Goal: Information Seeking & Learning: Check status

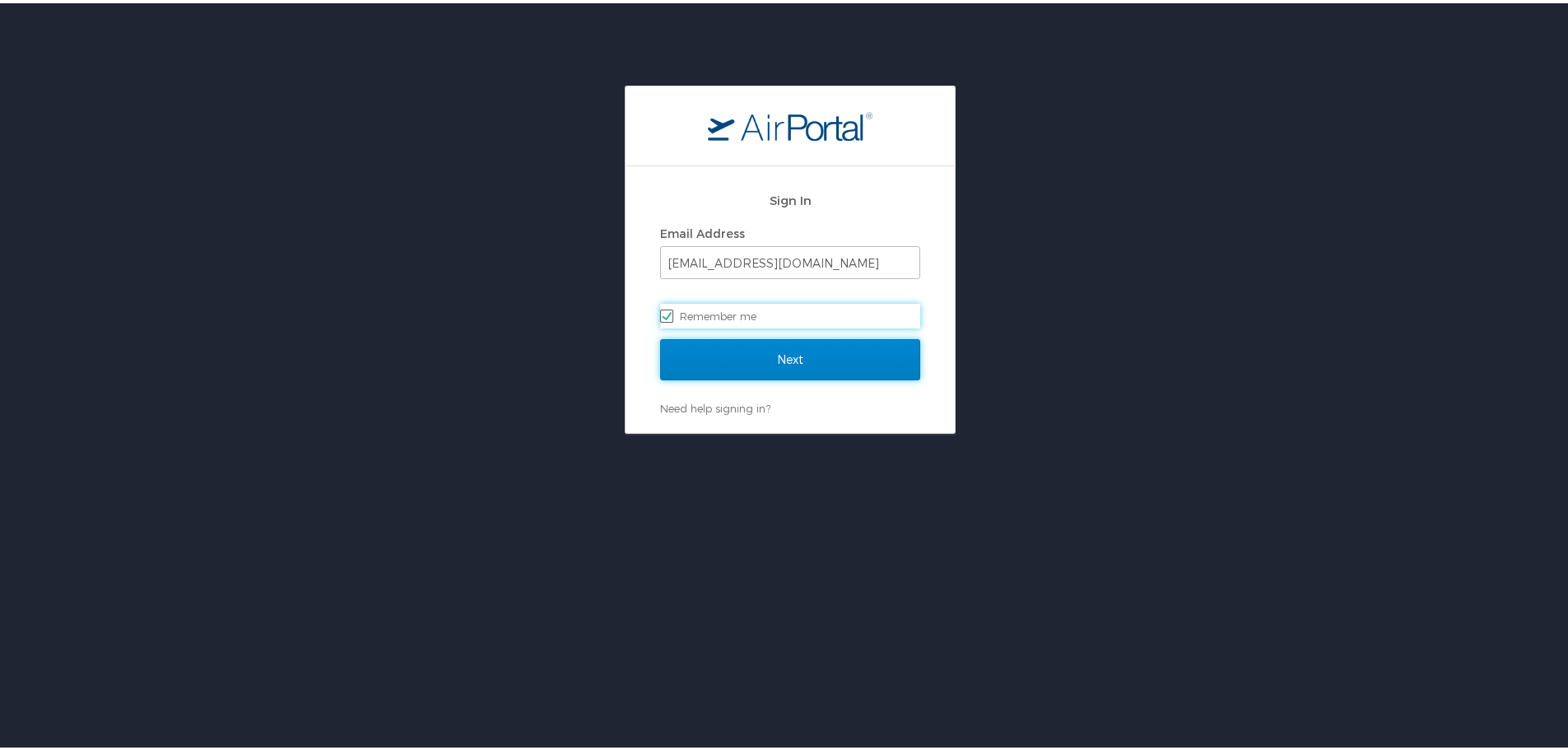
click at [749, 363] on input "Next" at bounding box center [790, 357] width 260 height 41
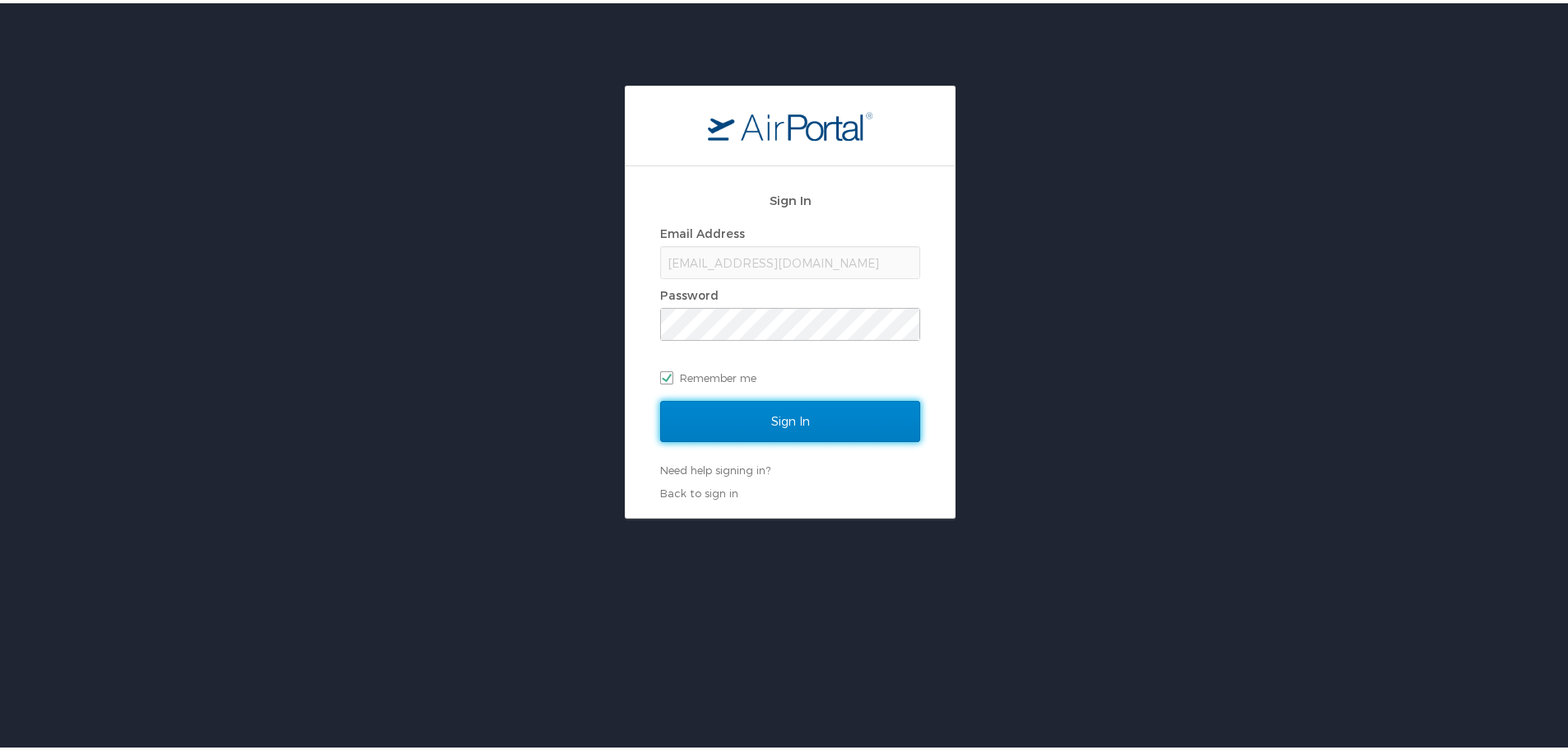
click at [775, 418] on input "Sign In" at bounding box center [790, 418] width 260 height 41
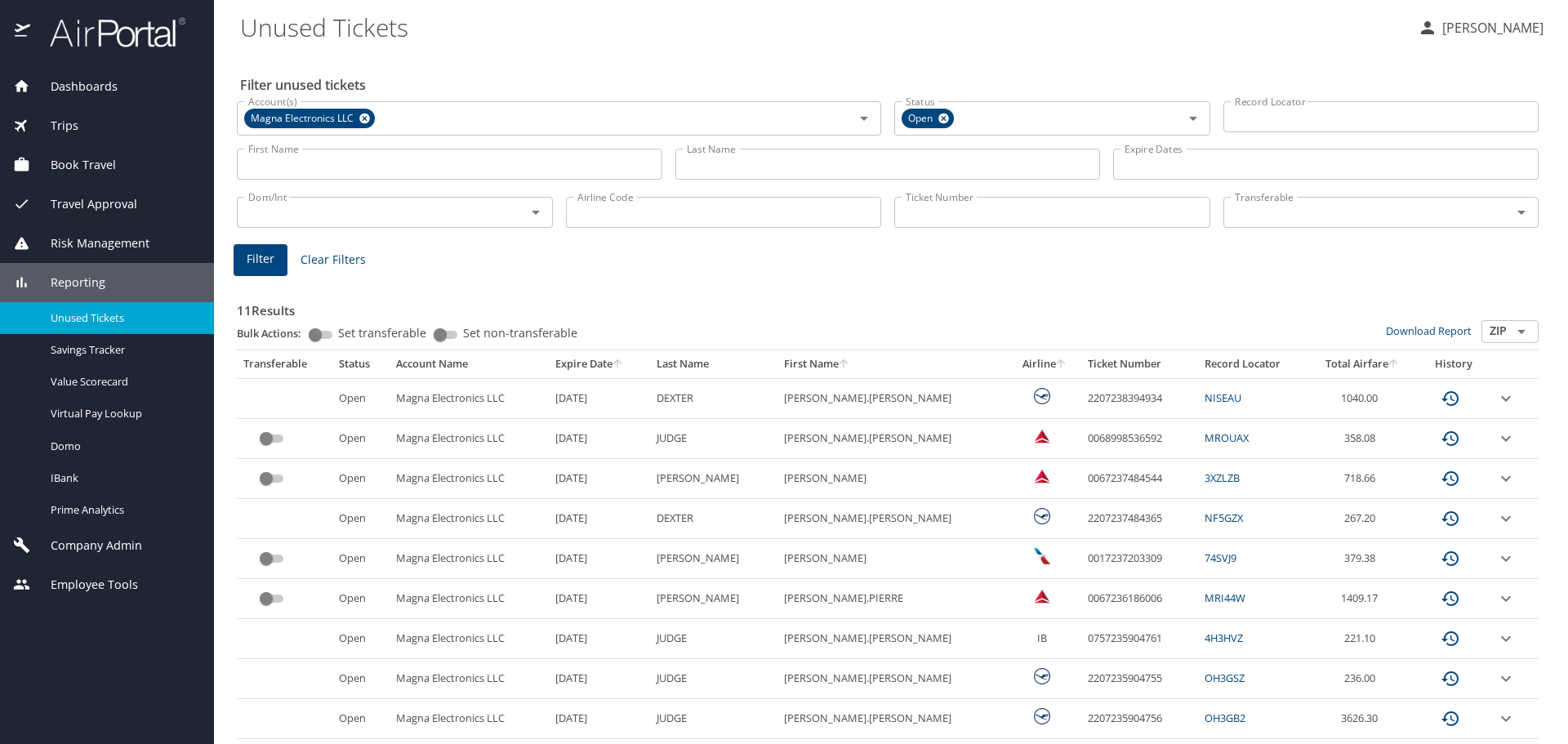
click at [724, 168] on input "Last Name" at bounding box center [887, 164] width 426 height 31
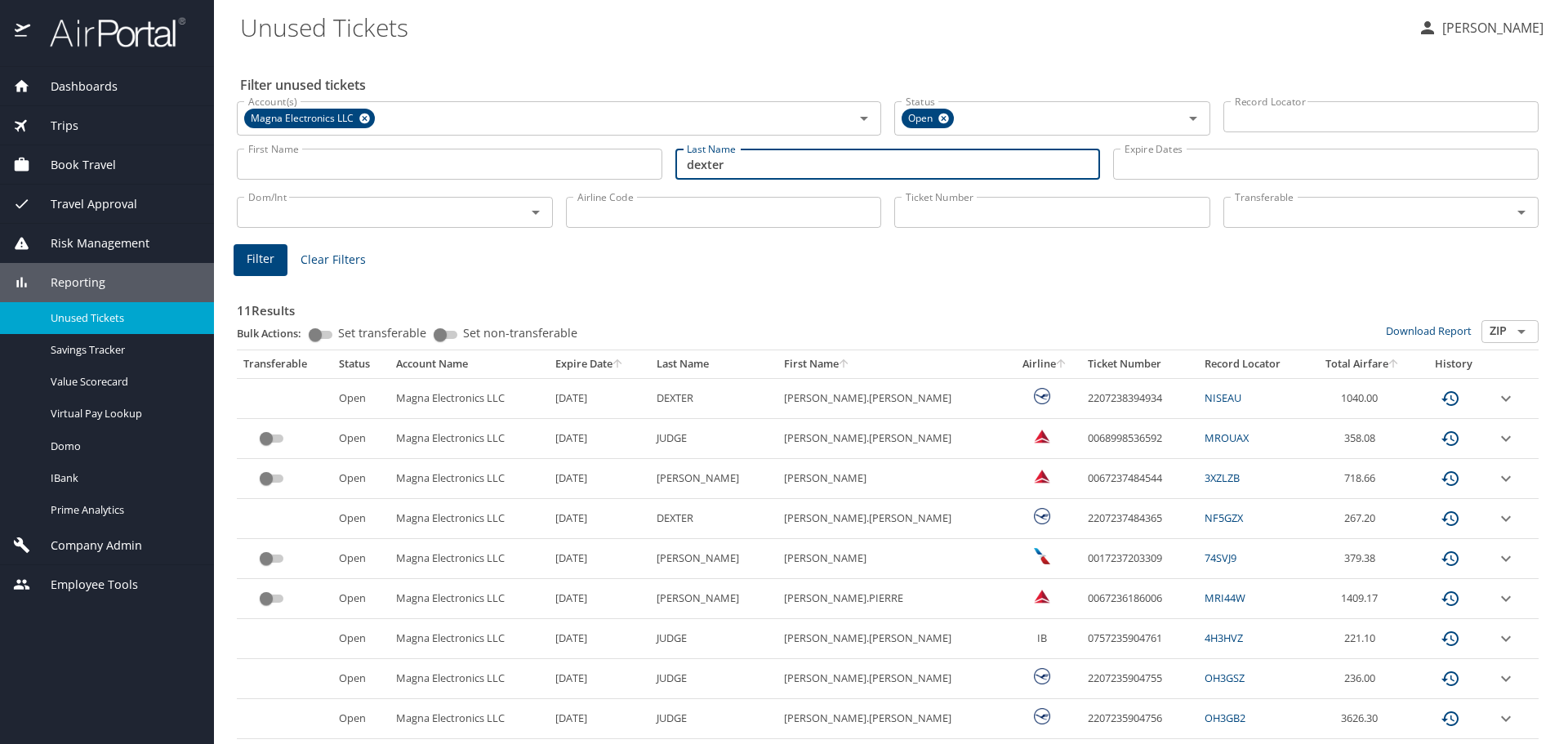
type input "dexter"
click at [253, 257] on span "Filter" at bounding box center [261, 259] width 28 height 20
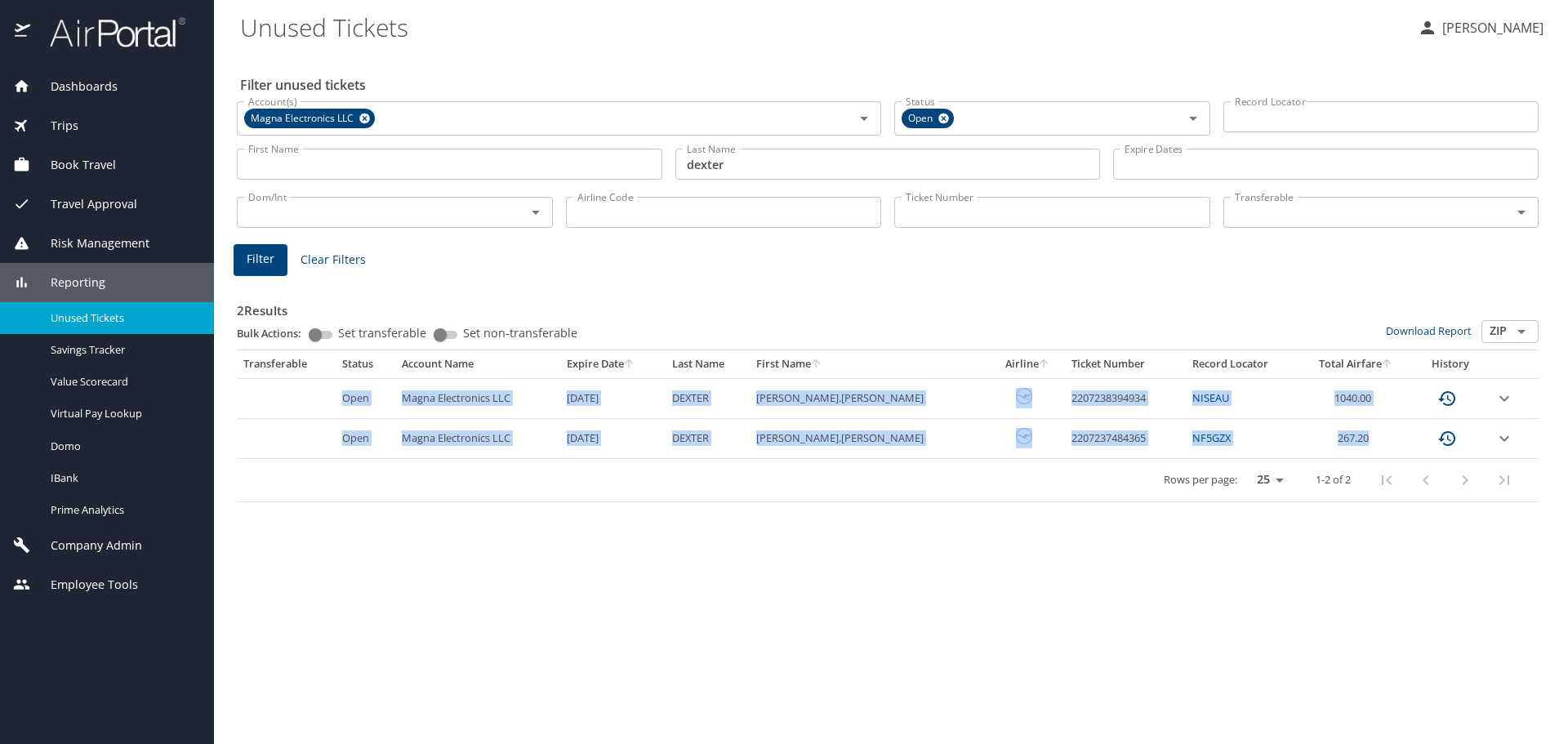
drag, startPoint x: 354, startPoint y: 396, endPoint x: 1449, endPoint y: 442, distance: 1096.0
click at [1449, 442] on tbody "Open Magna Electronics LLC 10/5/2026 DEXTER CAMERON.PAUL 2207238394934 NISEAU 1…" at bounding box center [887, 418] width 1302 height 81
copy tbody "Open Magna Electronics LLC 10/5/2026 DEXTER CAMERON.PAUL 2207238394934 NISEAU 1…"
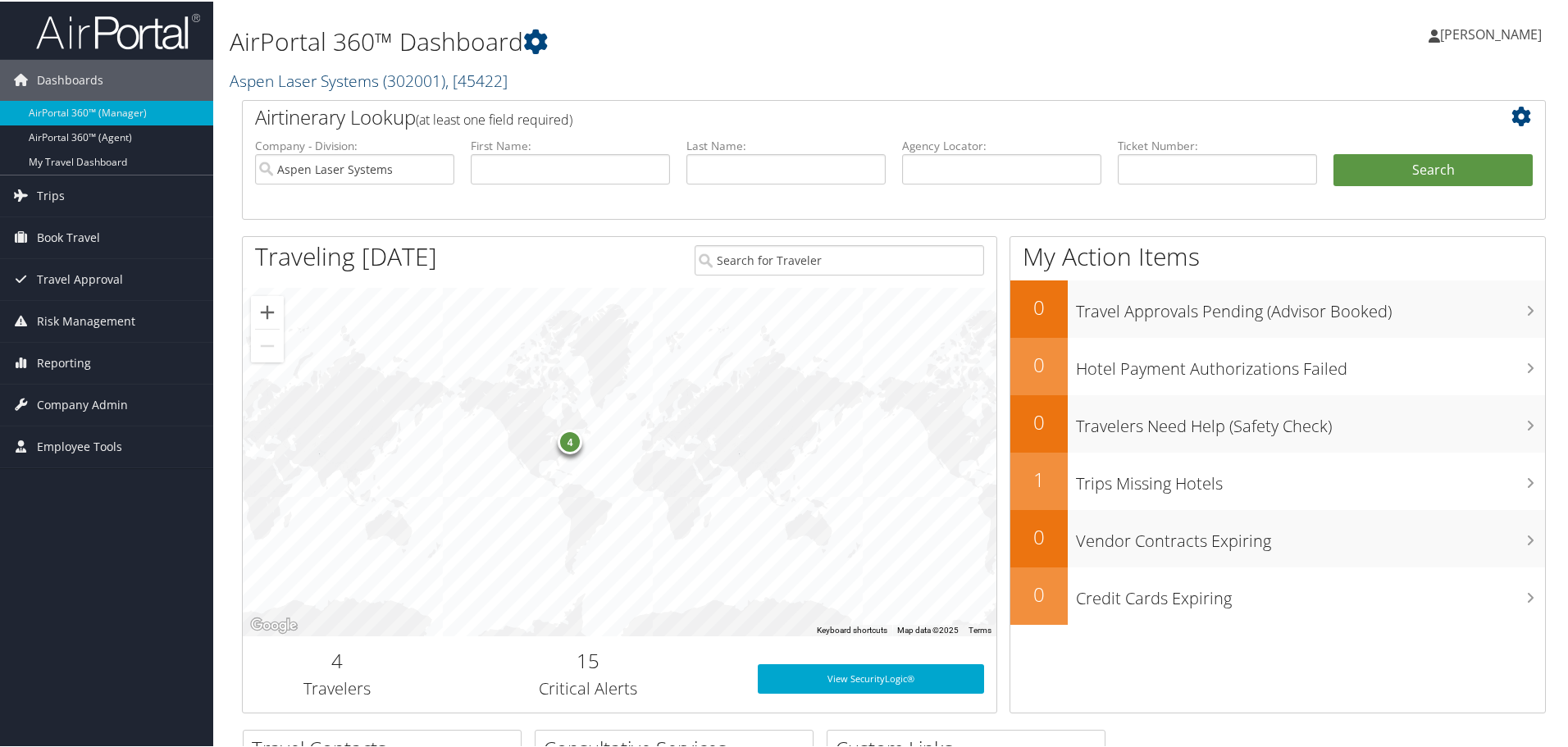
click at [317, 84] on link "Aspen Laser Systems ( 302001 ) , [ 45422 ]" at bounding box center [369, 79] width 278 height 22
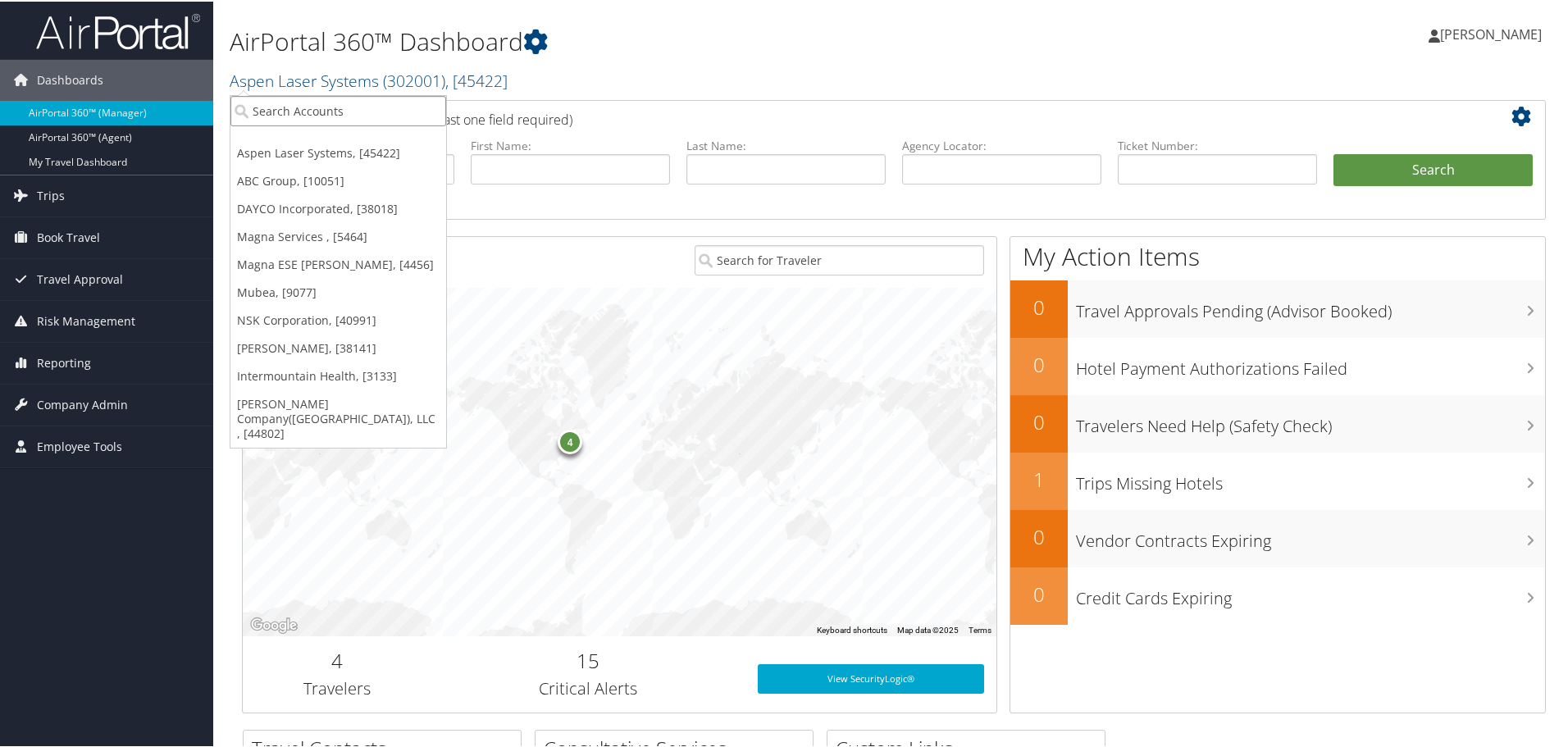
click at [304, 111] on input "search" at bounding box center [338, 109] width 215 height 30
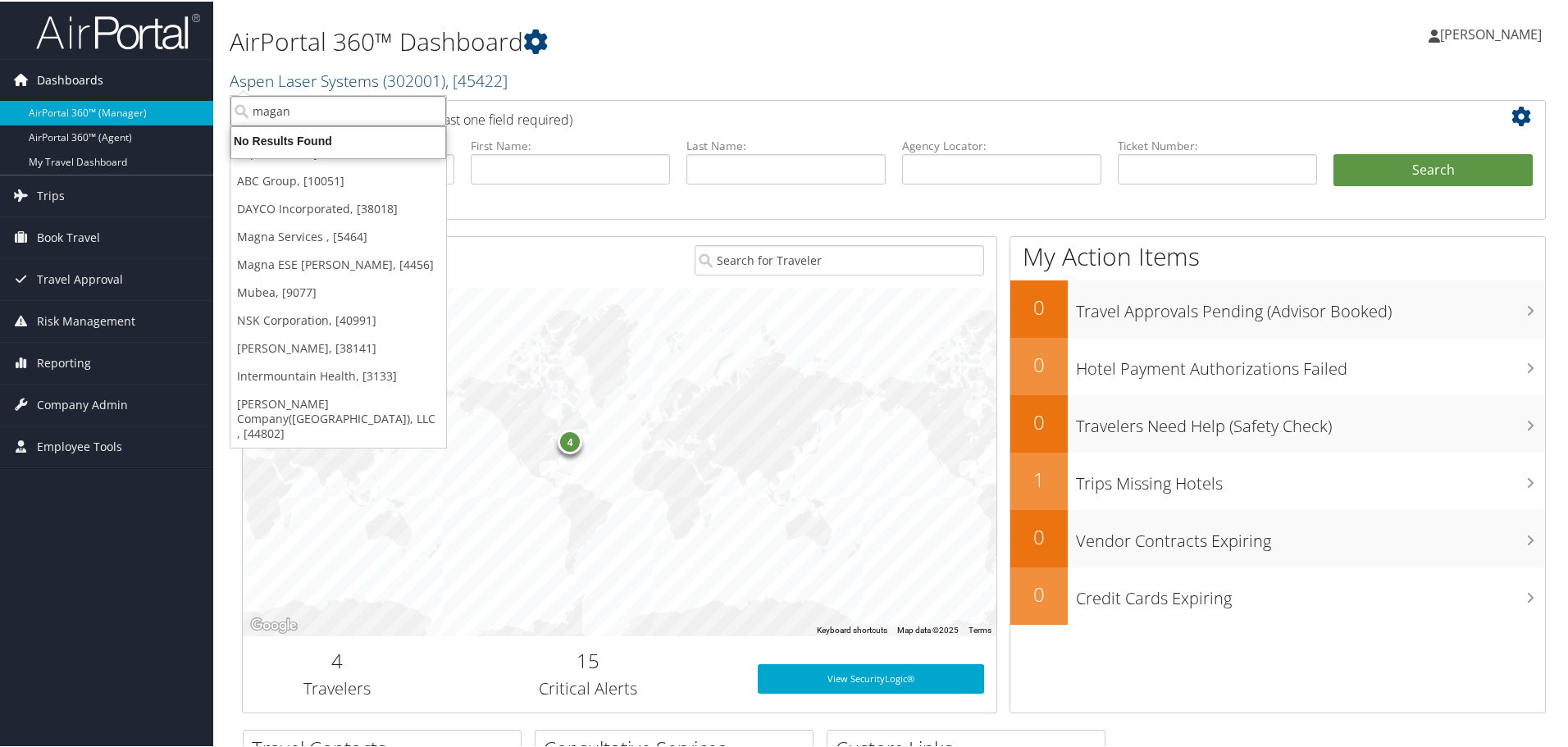
type input "magan"
drag, startPoint x: 317, startPoint y: 112, endPoint x: 118, endPoint y: 105, distance: 199.1
click at [118, 105] on div "Dashboards AirPortal 360™ (Manager) AirPortal 360™ (Agent) My Travel Dashboard …" at bounding box center [787, 534] width 1575 height 1068
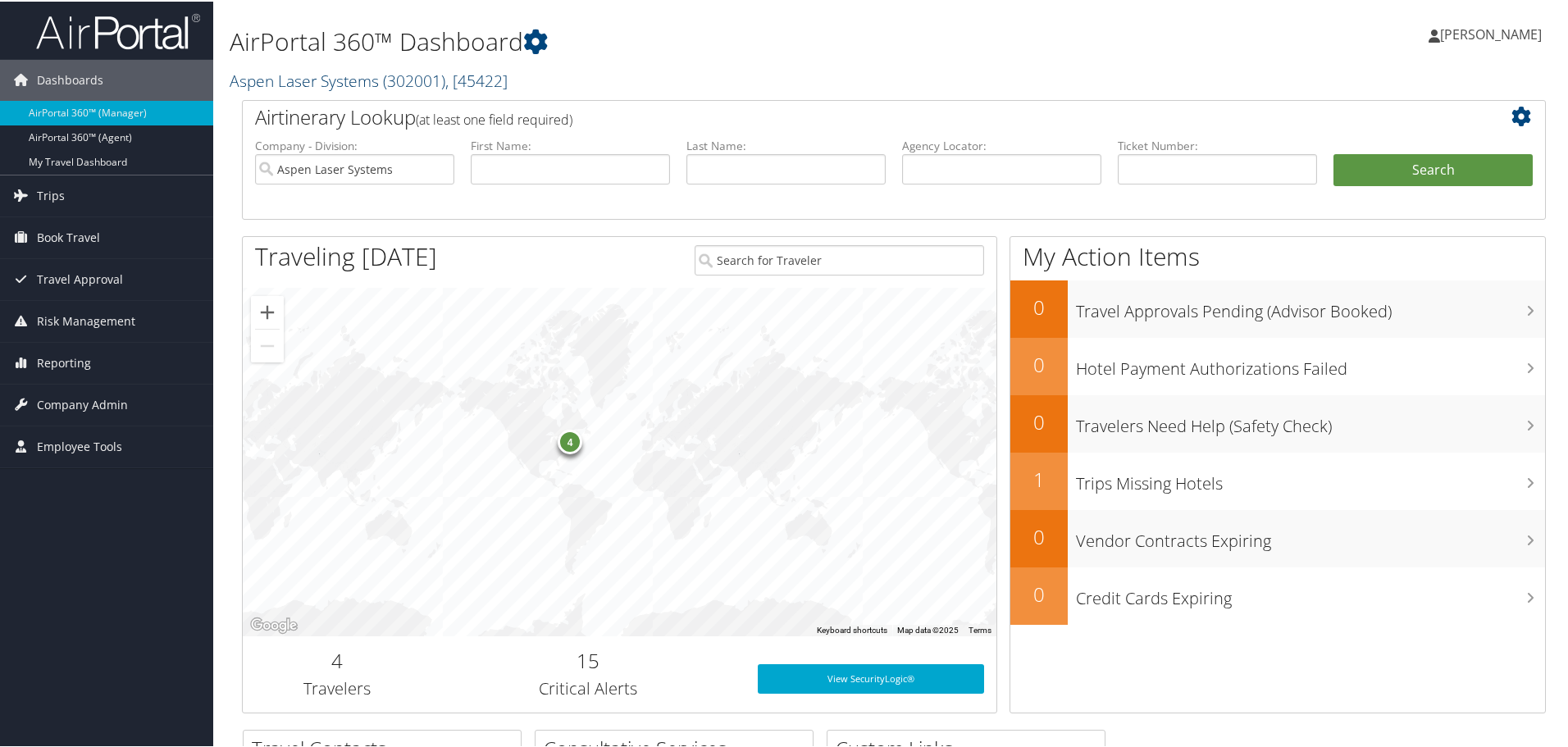
click at [361, 83] on link "Aspen Laser Systems ( 302001 ) , [ 45422 ]" at bounding box center [369, 79] width 278 height 22
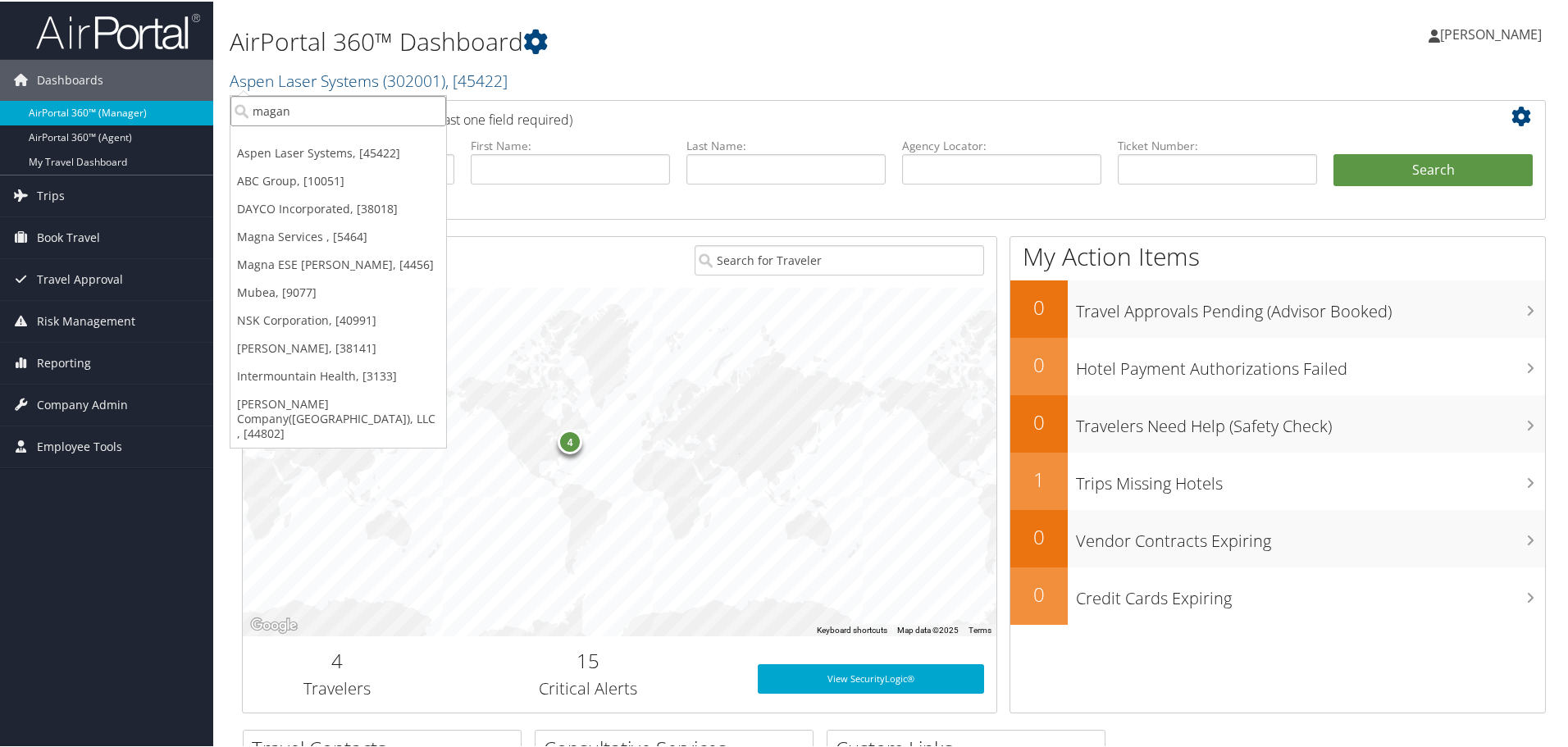
drag, startPoint x: 306, startPoint y: 111, endPoint x: 40, endPoint y: 112, distance: 266.0
click at [40, 112] on div "Dashboards AirPortal 360™ (Manager) AirPortal 360™ (Agent) My Travel Dashboard …" at bounding box center [787, 534] width 1575 height 1068
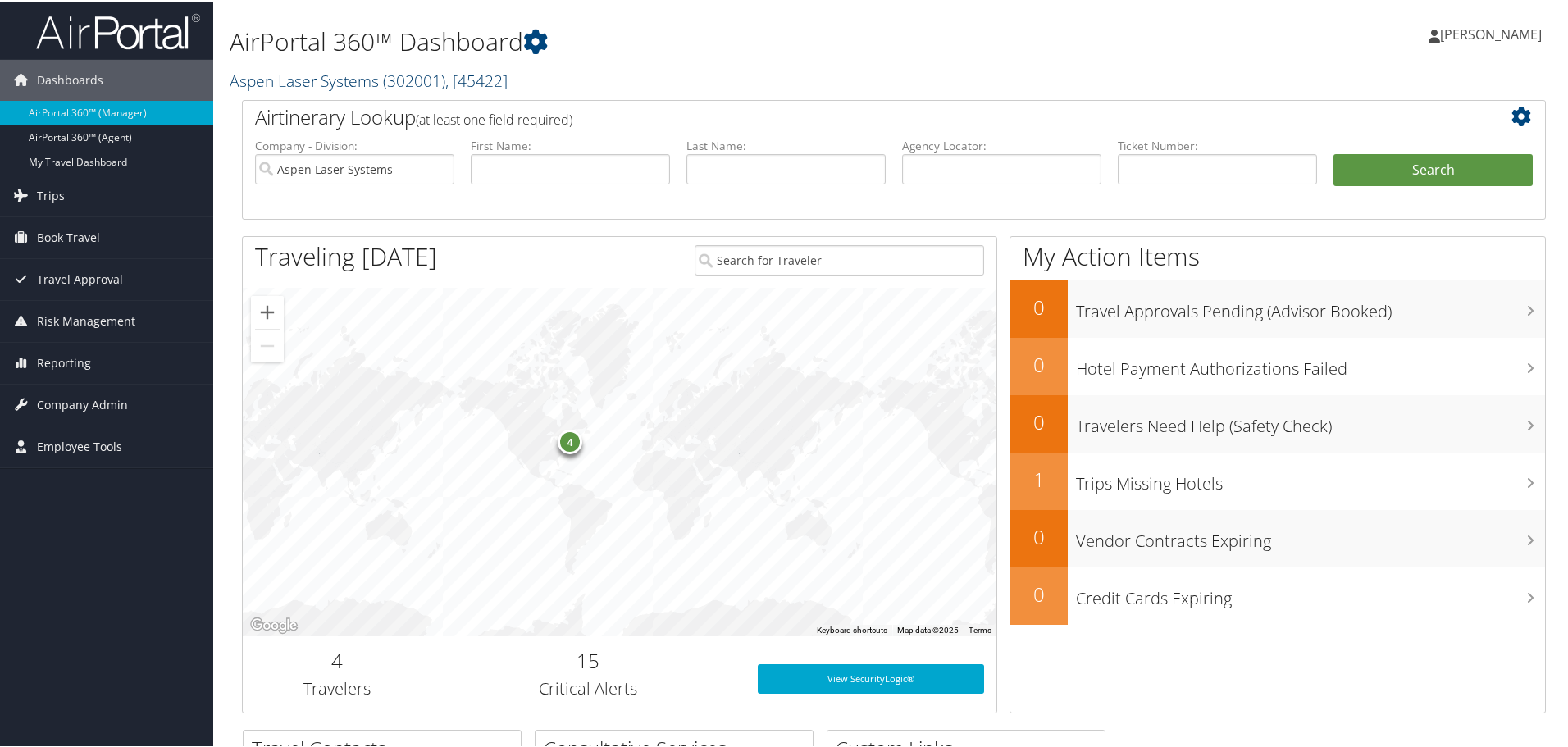
click at [243, 80] on link "Aspen Laser Systems ( 302001 ) , [ 45422 ]" at bounding box center [369, 79] width 278 height 22
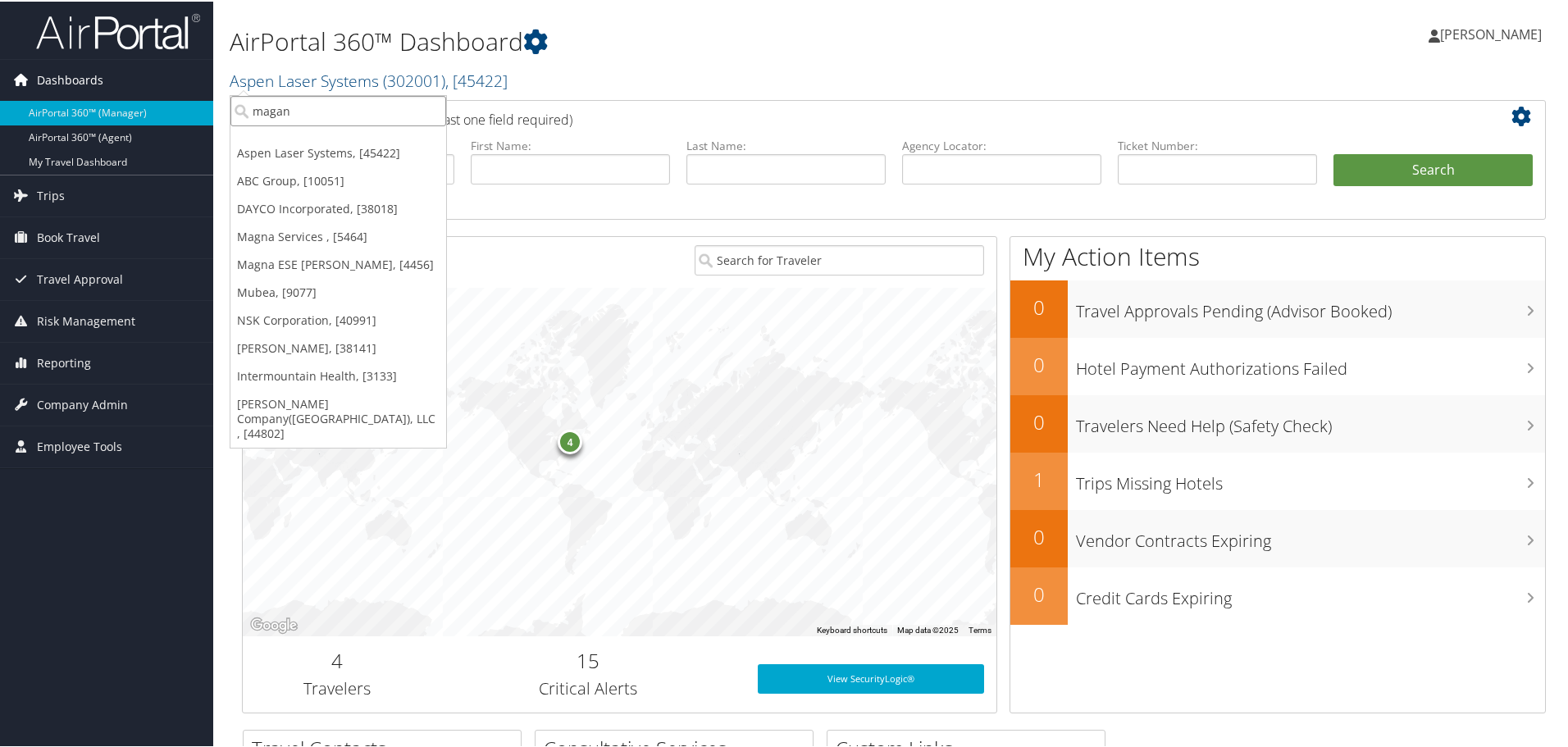
drag, startPoint x: 297, startPoint y: 113, endPoint x: 143, endPoint y: 96, distance: 154.9
click at [143, 96] on div "Dashboards AirPortal 360™ (Manager) AirPortal 360™ (Agent) My Travel Dashboard …" at bounding box center [787, 534] width 1575 height 1068
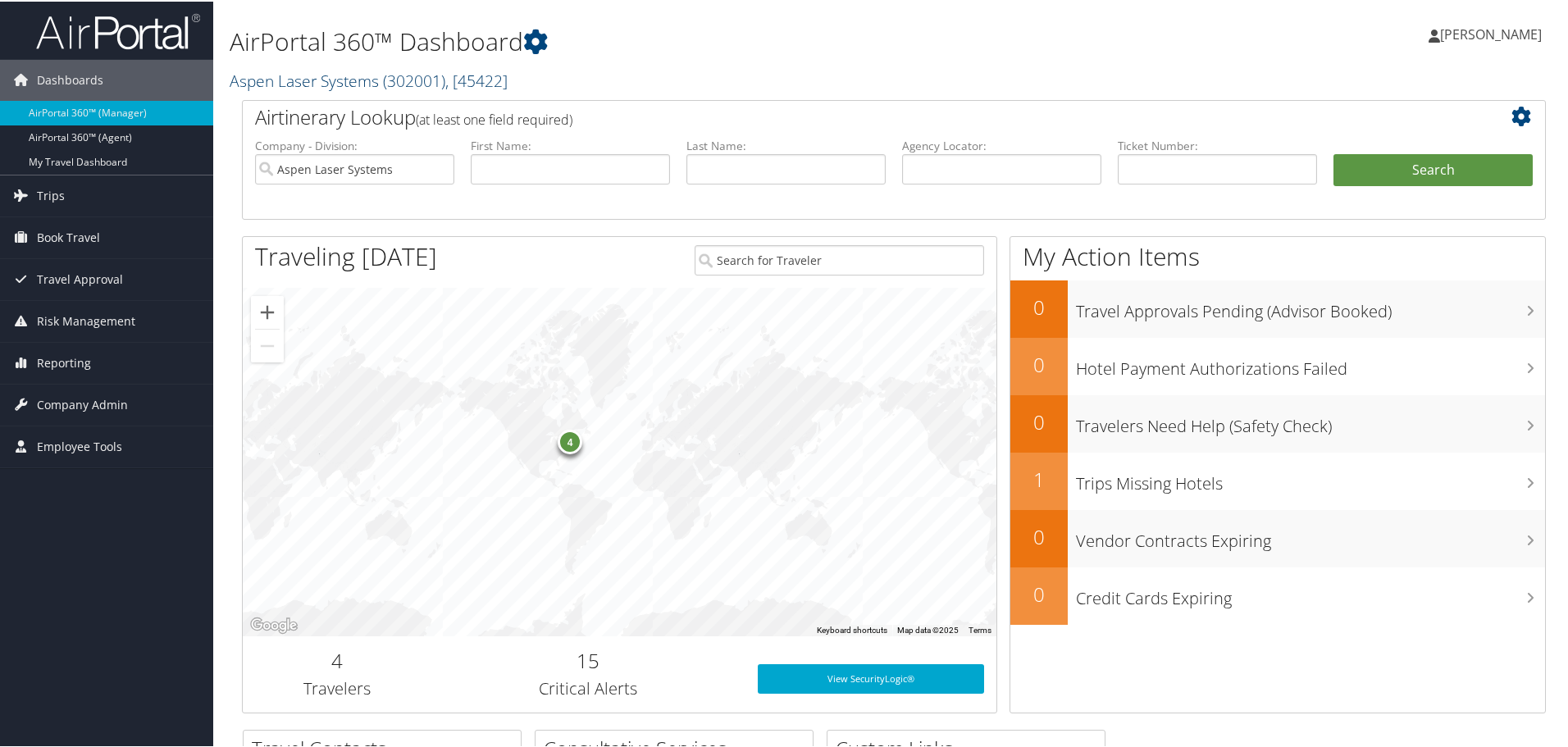
click at [371, 77] on link "Aspen Laser Systems ( 302001 ) , [ 45422 ]" at bounding box center [369, 79] width 278 height 22
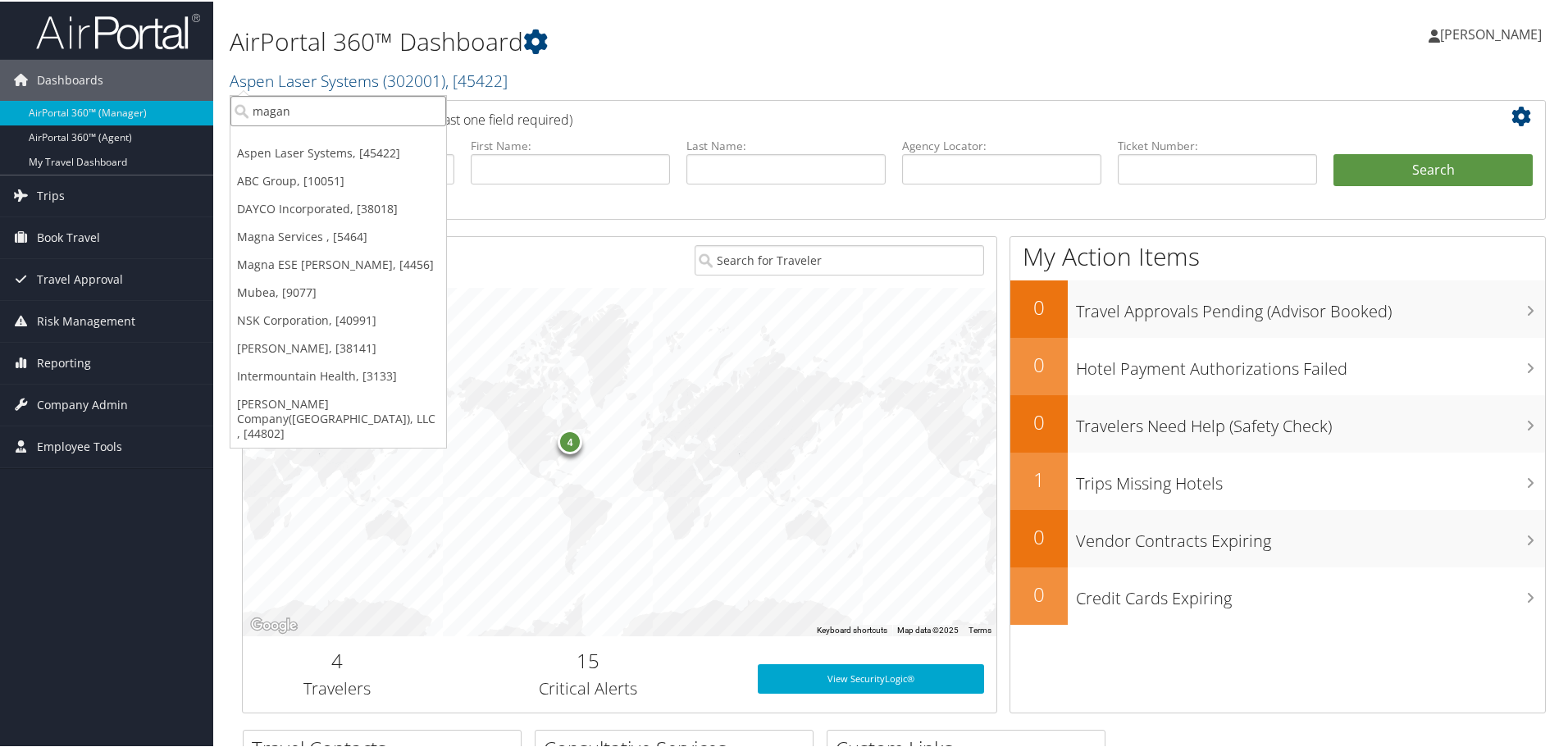
click at [333, 100] on input "magan" at bounding box center [338, 109] width 215 height 30
type input "seating novi"
click at [309, 147] on div "Division" at bounding box center [338, 153] width 234 height 14
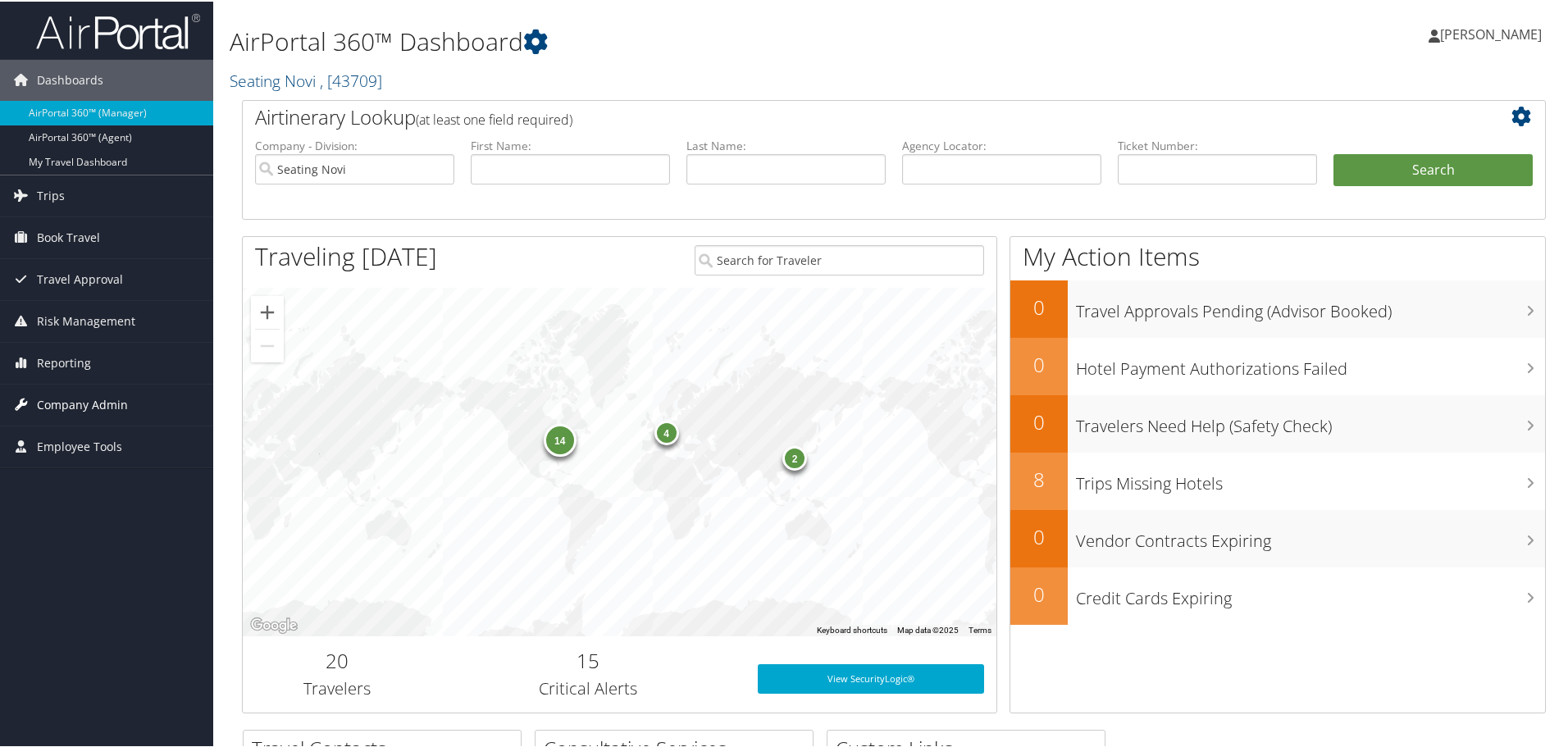
click at [73, 401] on span "Company Admin" at bounding box center [82, 403] width 91 height 41
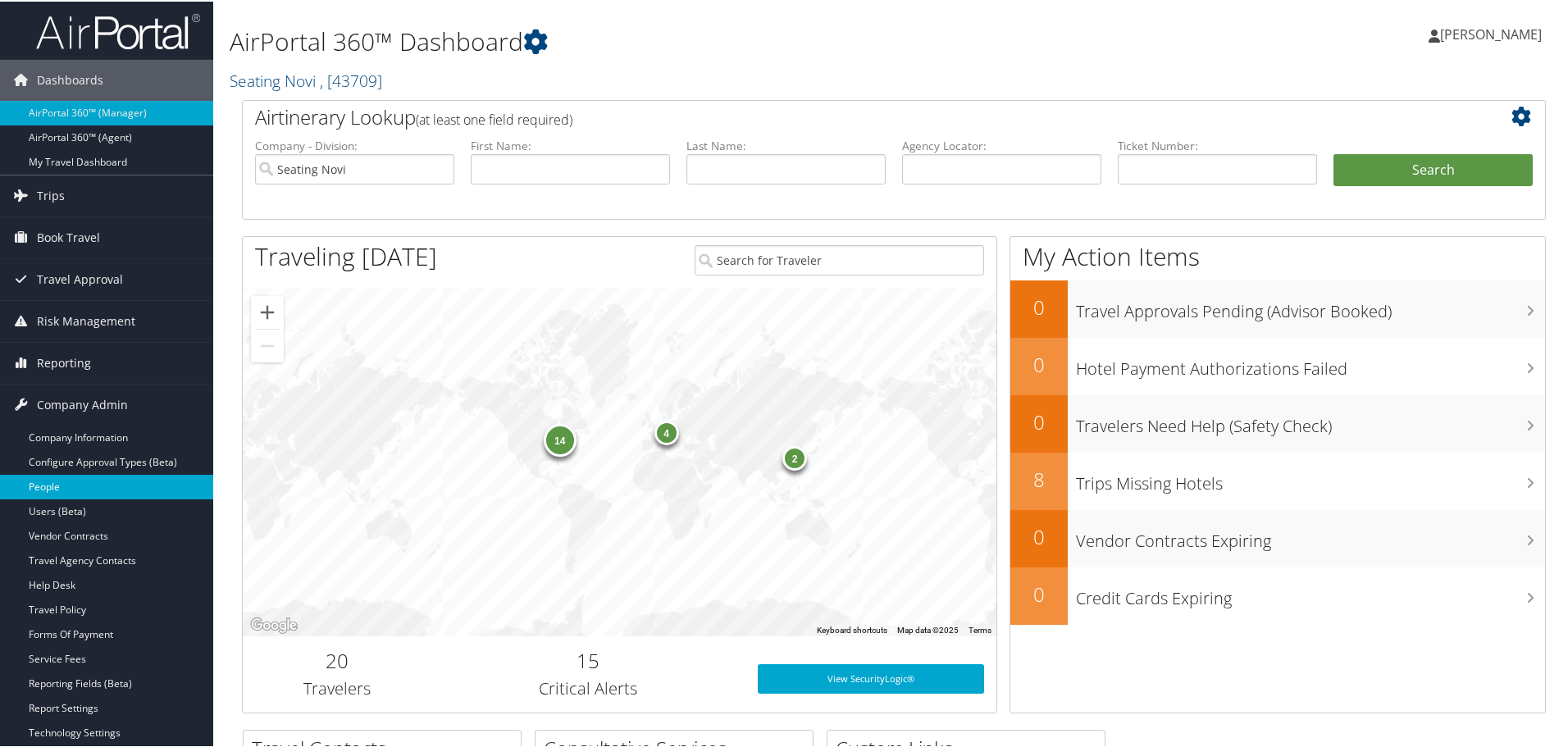
click at [46, 484] on link "People" at bounding box center [106, 484] width 213 height 24
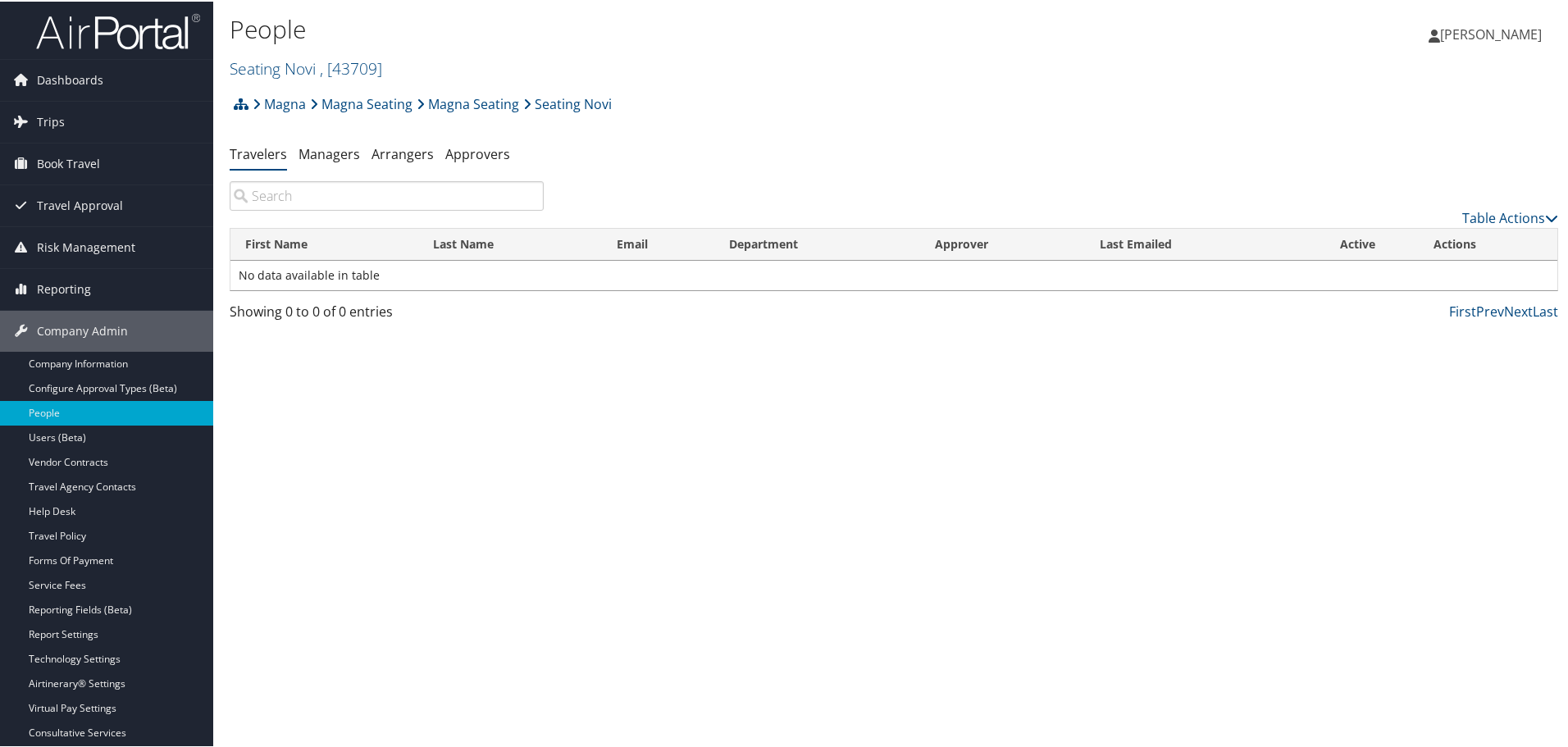
click at [254, 189] on input "search" at bounding box center [386, 194] width 314 height 30
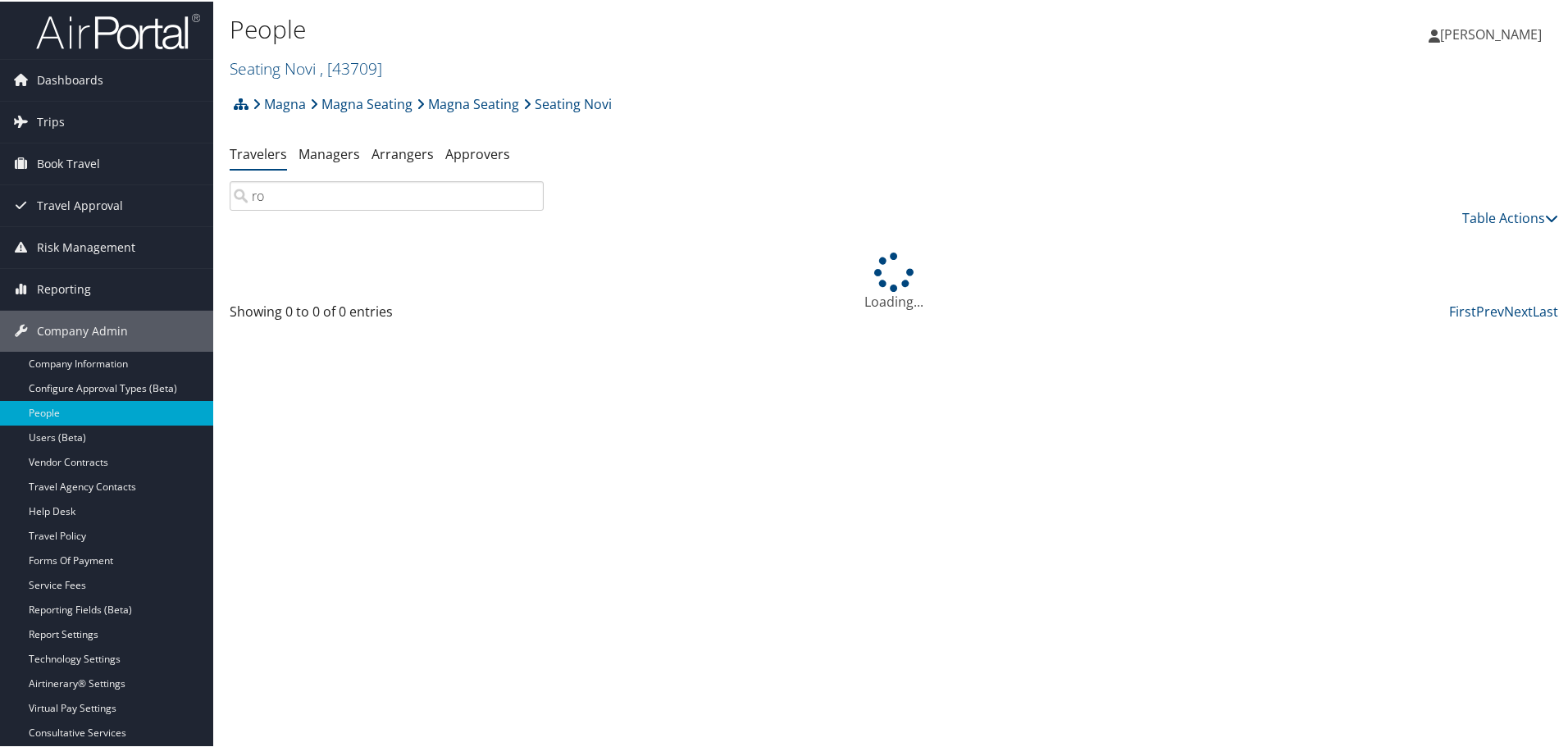
type input "r"
type input "o"
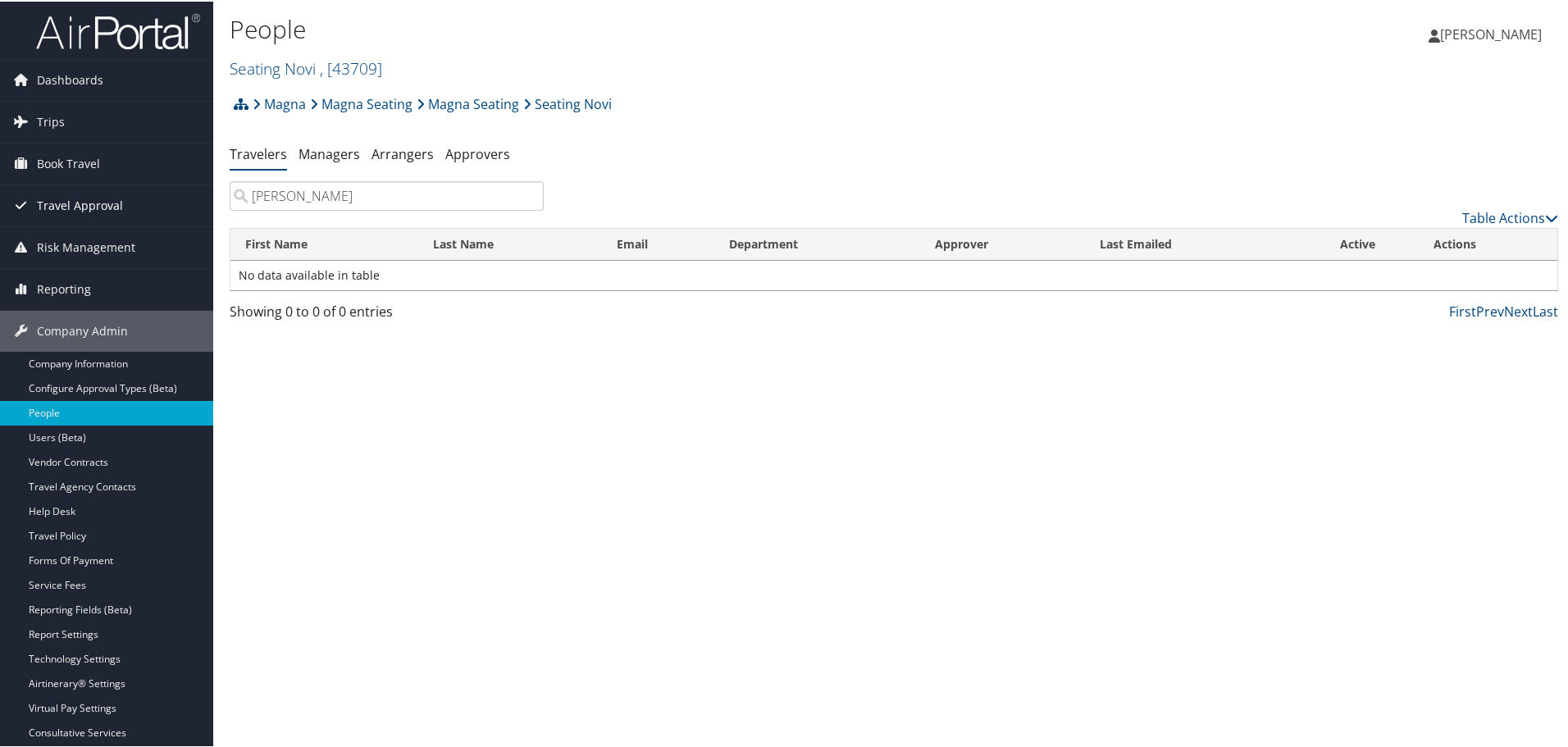
drag, startPoint x: 335, startPoint y: 200, endPoint x: 152, endPoint y: 206, distance: 183.1
click at [152, 206] on div "Dashboards AirPortal 360™ (Manager) AirPortal 360™ (Agent) My Travel Dashboard …" at bounding box center [787, 374] width 1575 height 747
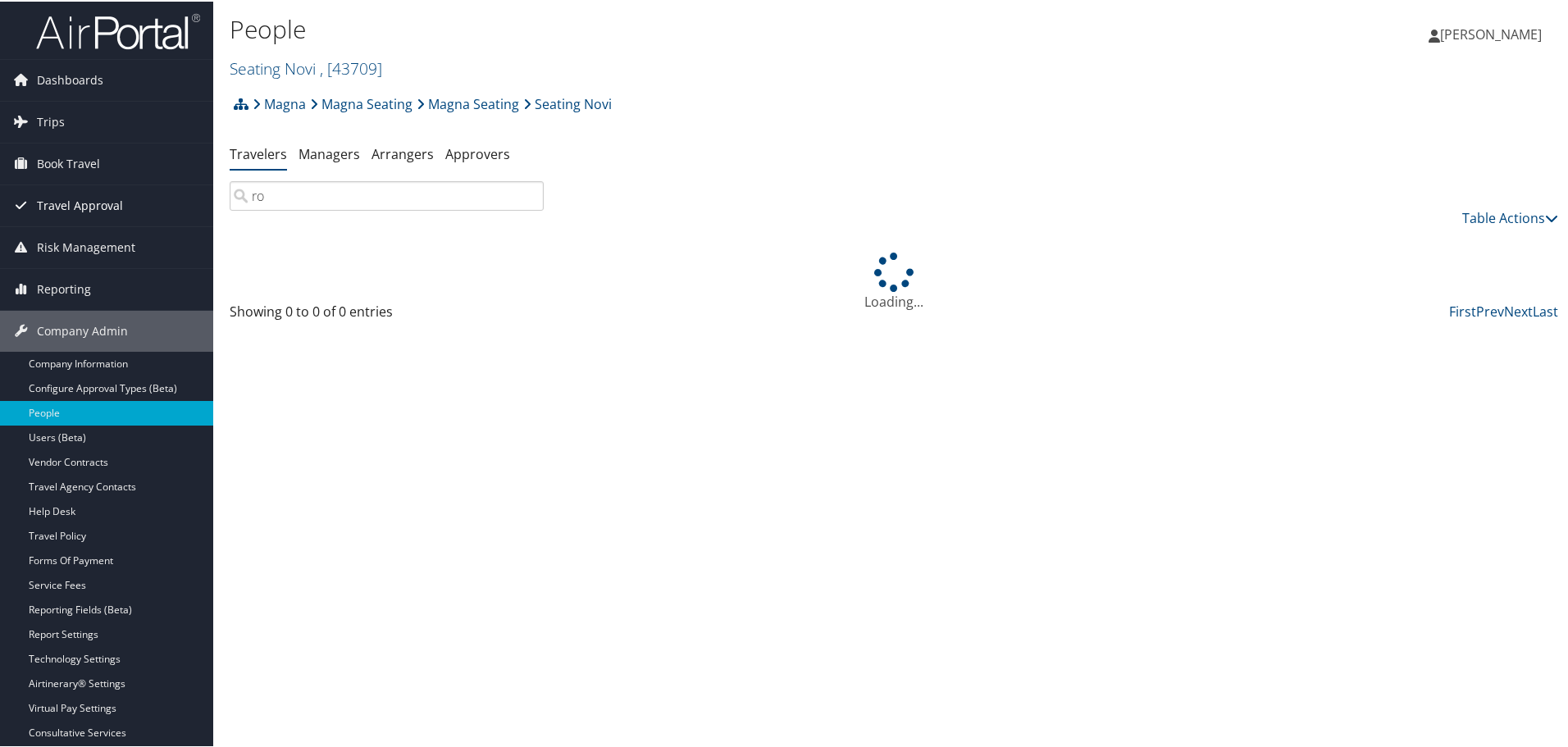
type input "r"
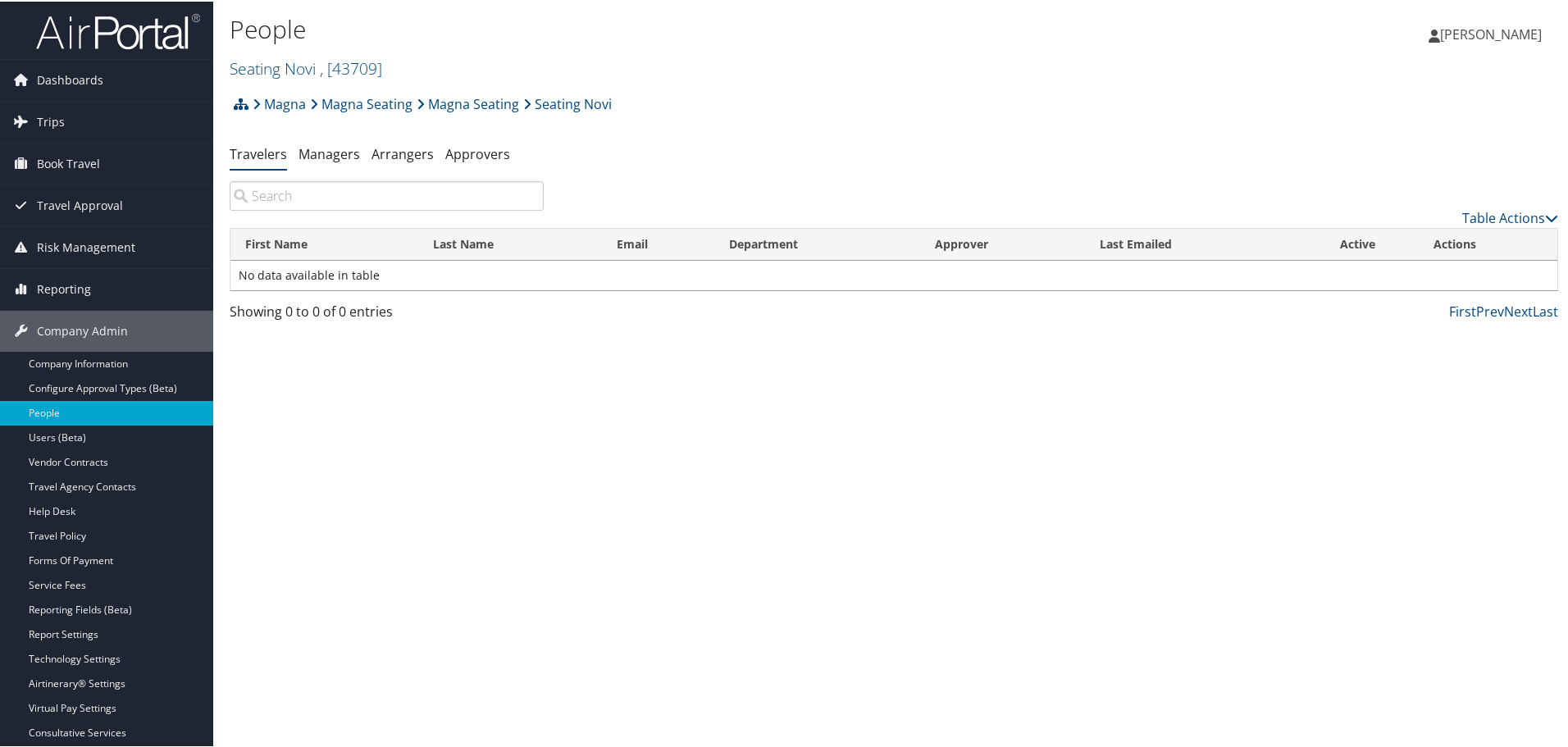
click at [263, 154] on link "Travelers" at bounding box center [258, 152] width 57 height 18
click at [311, 193] on input "search" at bounding box center [386, 194] width 314 height 30
click at [401, 155] on link "Arrangers" at bounding box center [403, 152] width 63 height 18
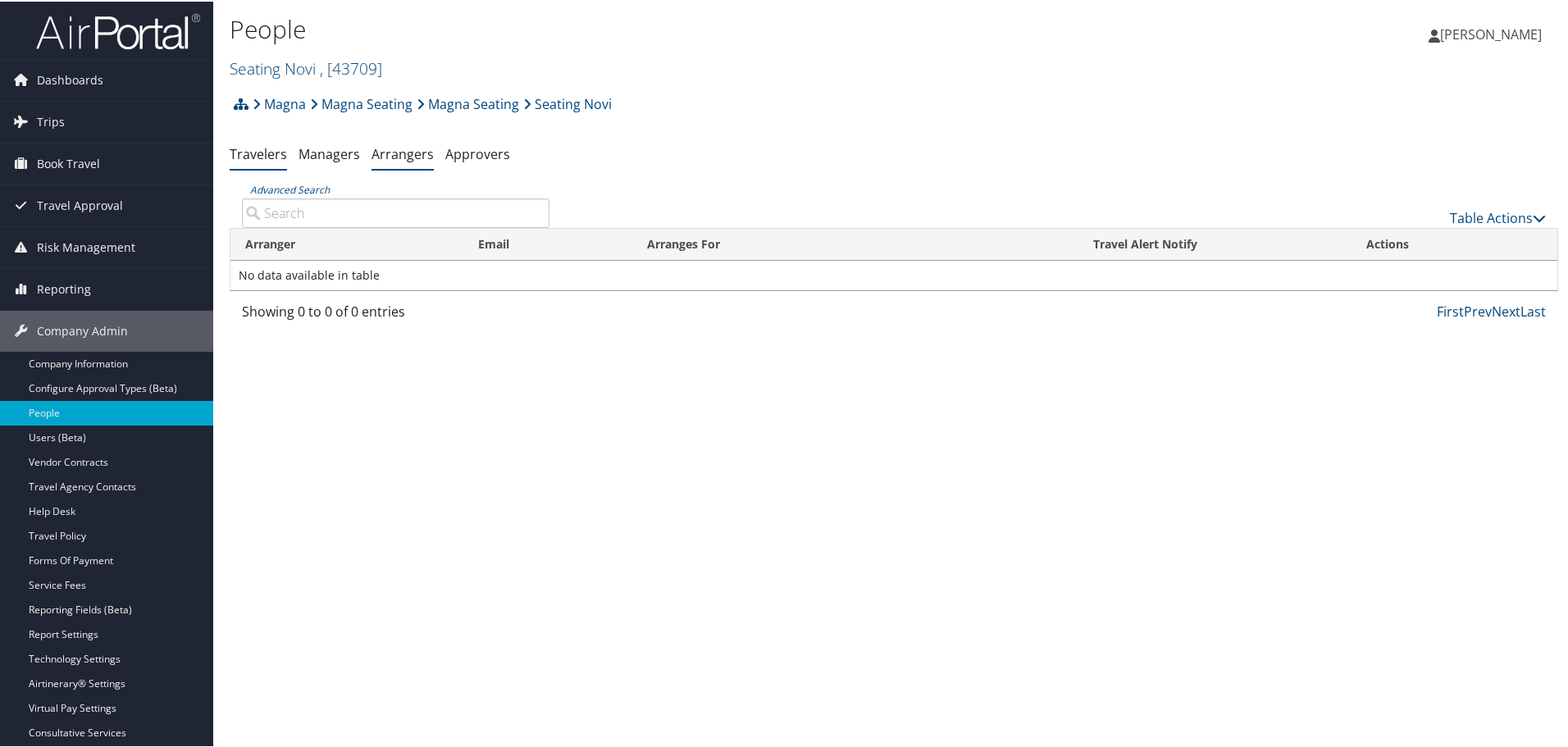
click at [249, 157] on link "Travelers" at bounding box center [258, 152] width 57 height 18
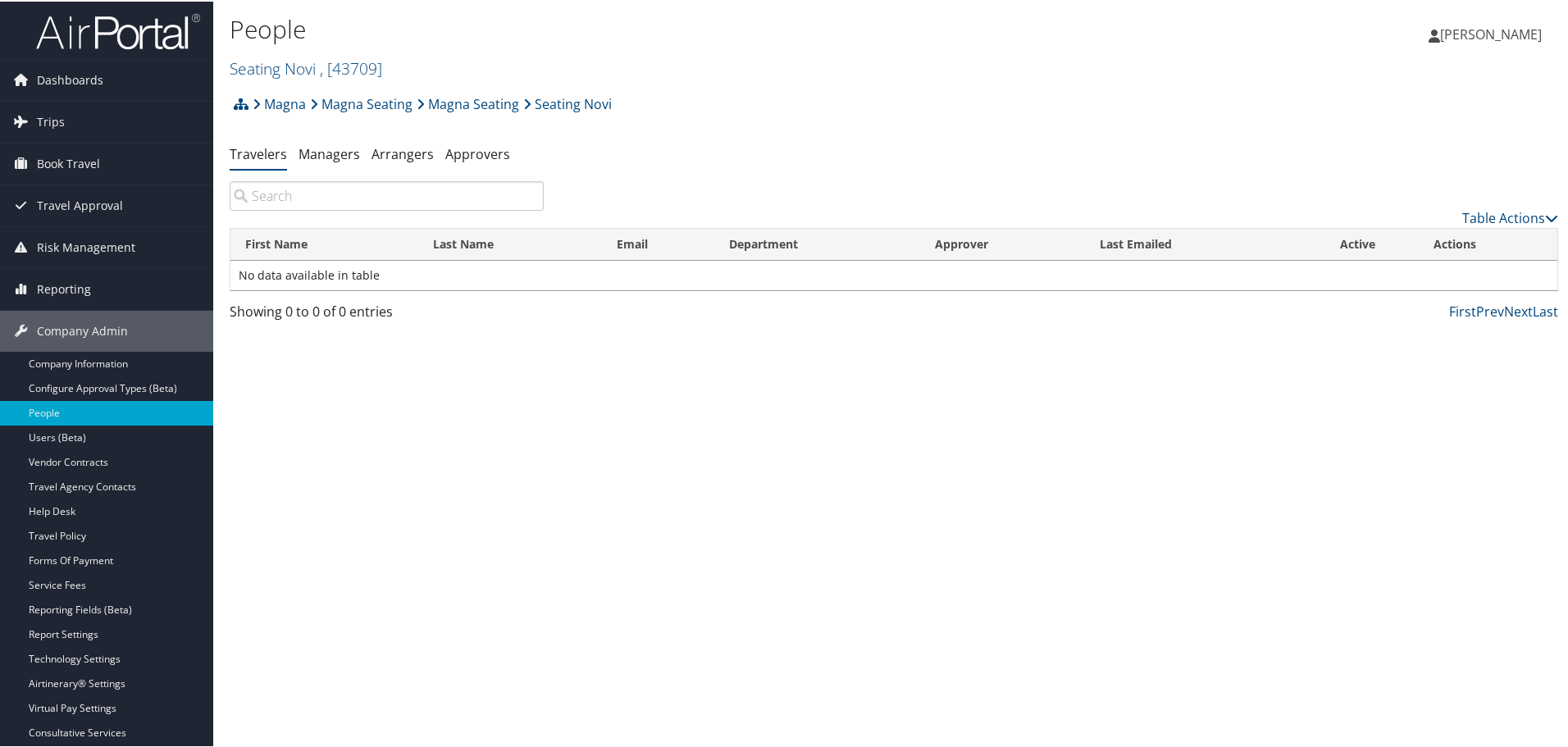
click at [289, 189] on input "search" at bounding box center [386, 194] width 314 height 30
type input "duke"
click at [374, 97] on link "Magna Seating" at bounding box center [361, 102] width 102 height 33
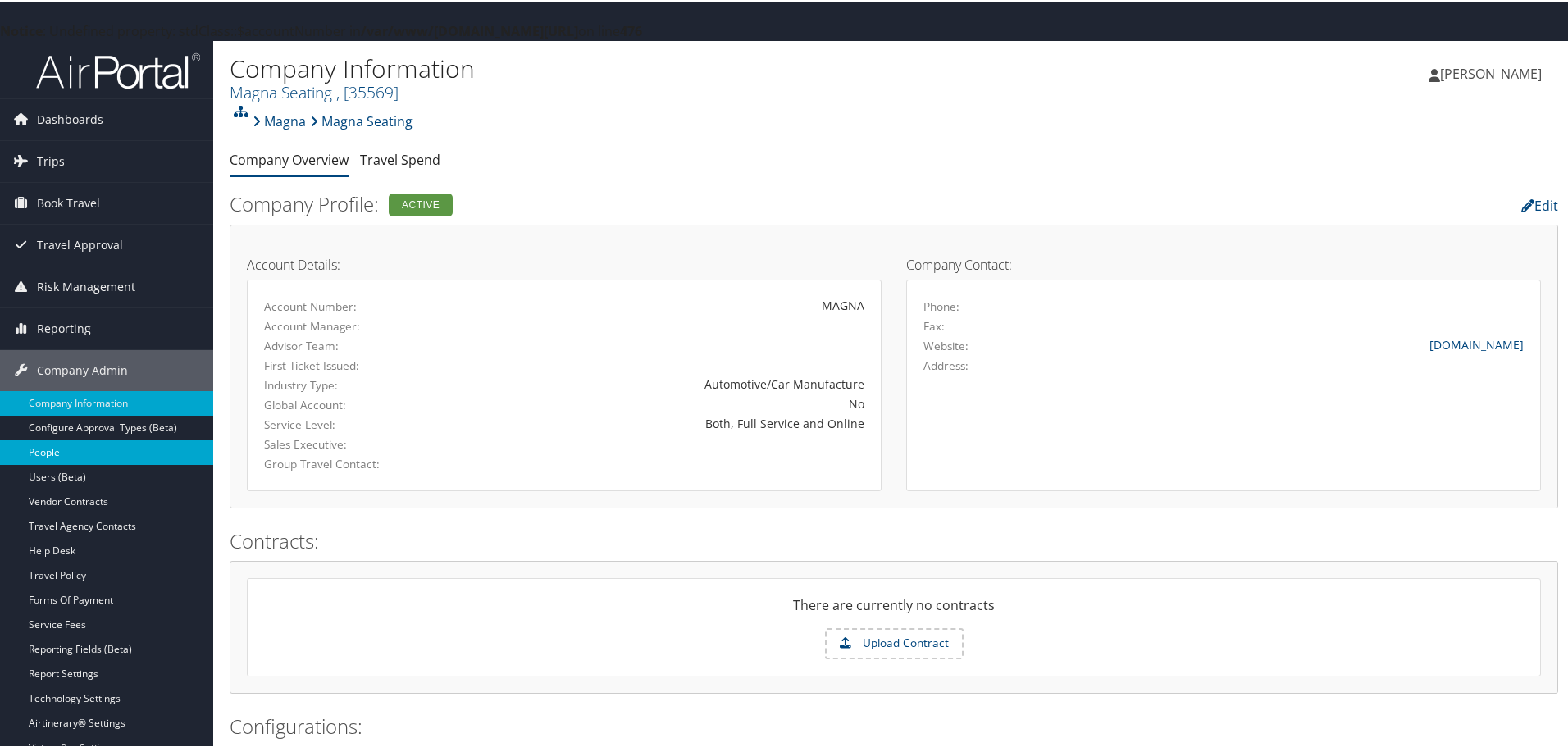
click at [68, 452] on link "People" at bounding box center [106, 450] width 213 height 24
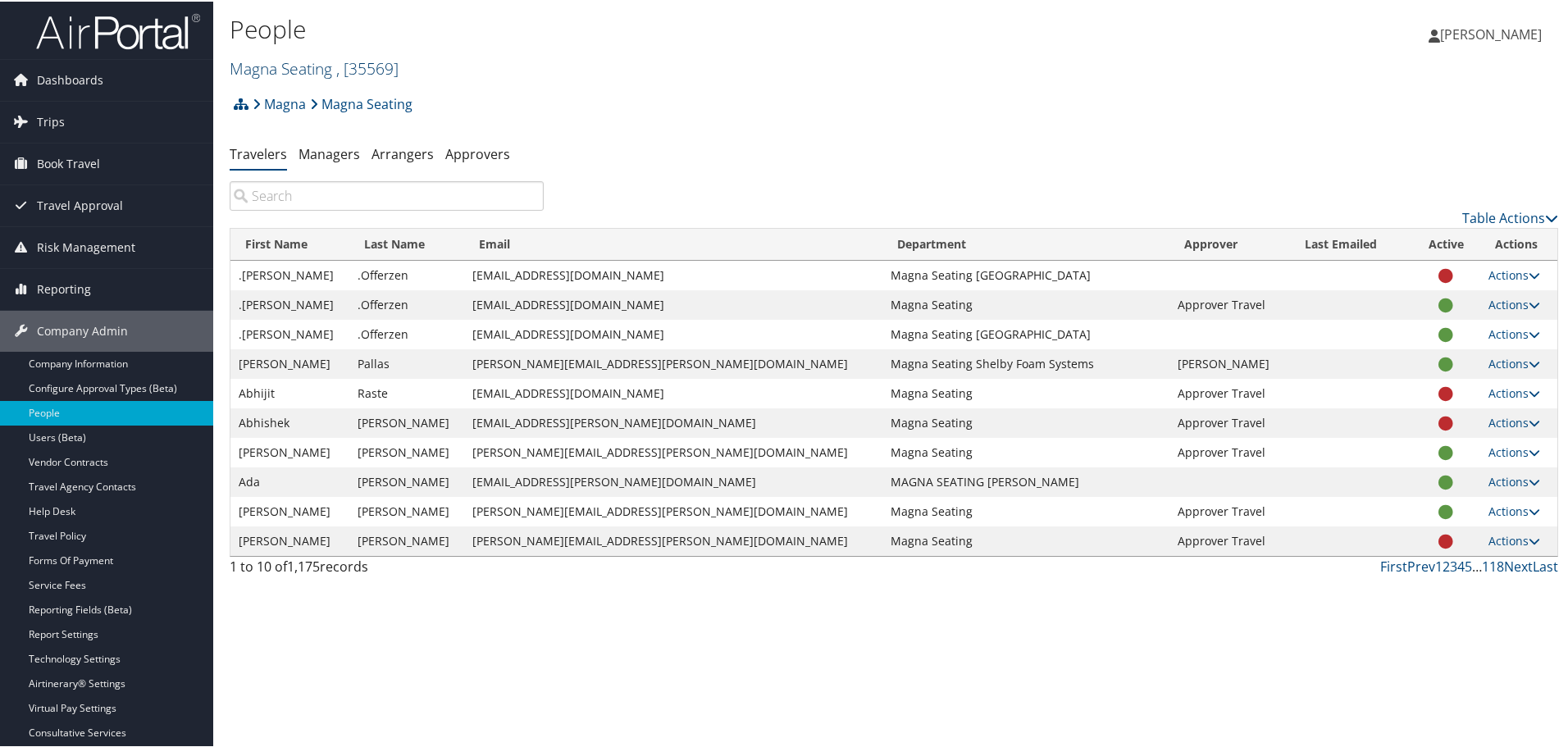
click at [356, 68] on span ", [ 35569 ]" at bounding box center [367, 67] width 63 height 22
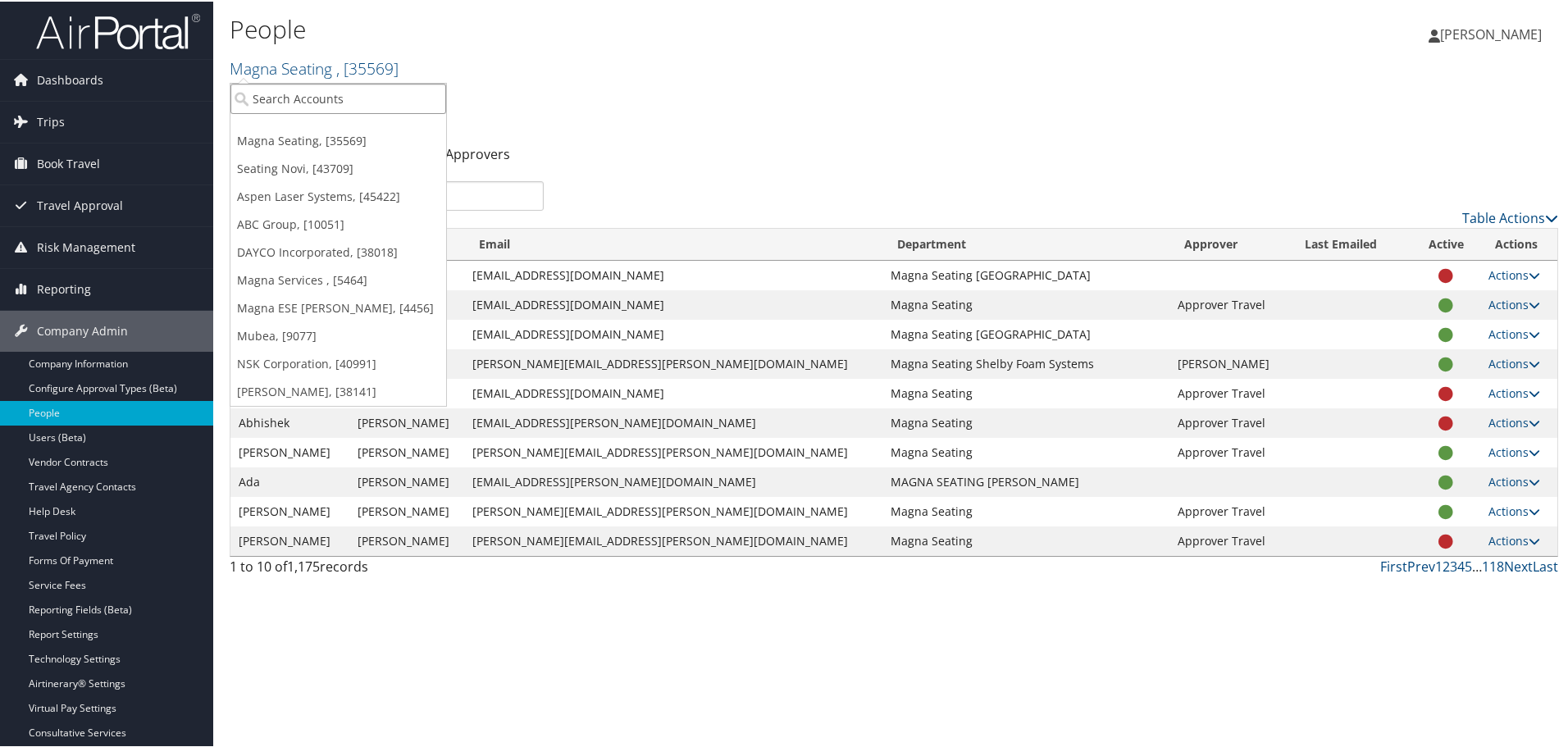
click at [287, 103] on input "search" at bounding box center [338, 97] width 215 height 30
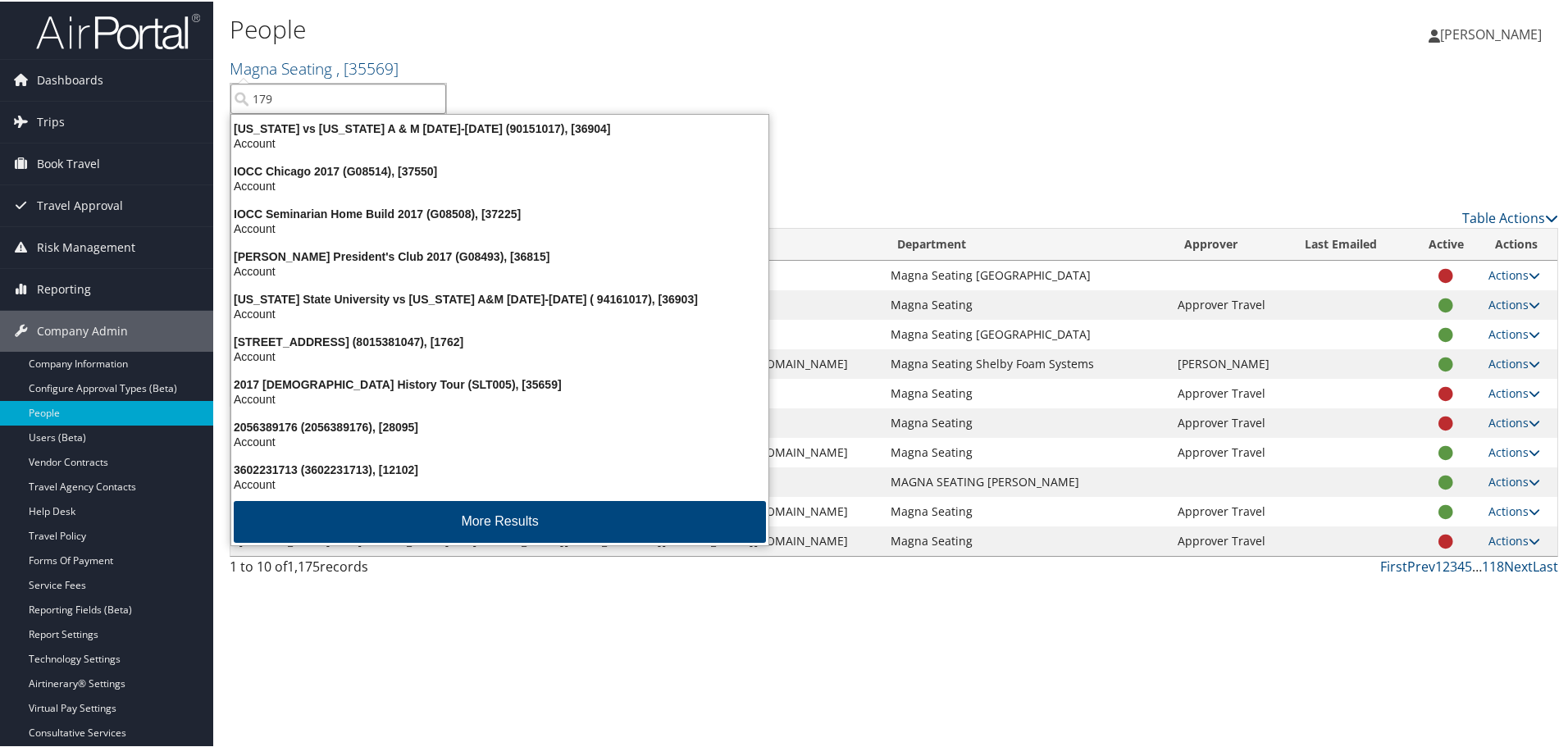
type input "1790"
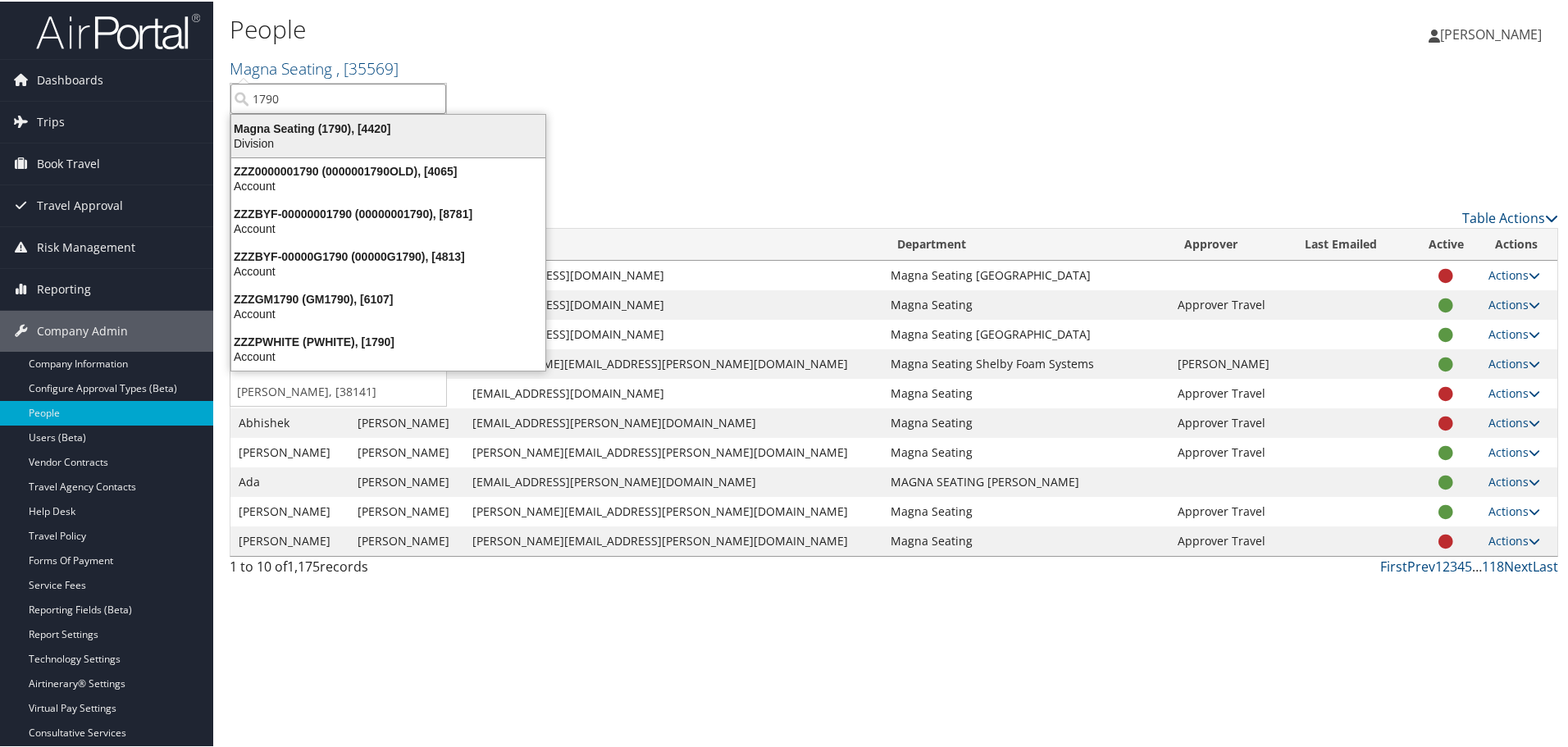
click at [298, 128] on div "Magna Seating (1790), [4420]" at bounding box center [388, 126] width 334 height 14
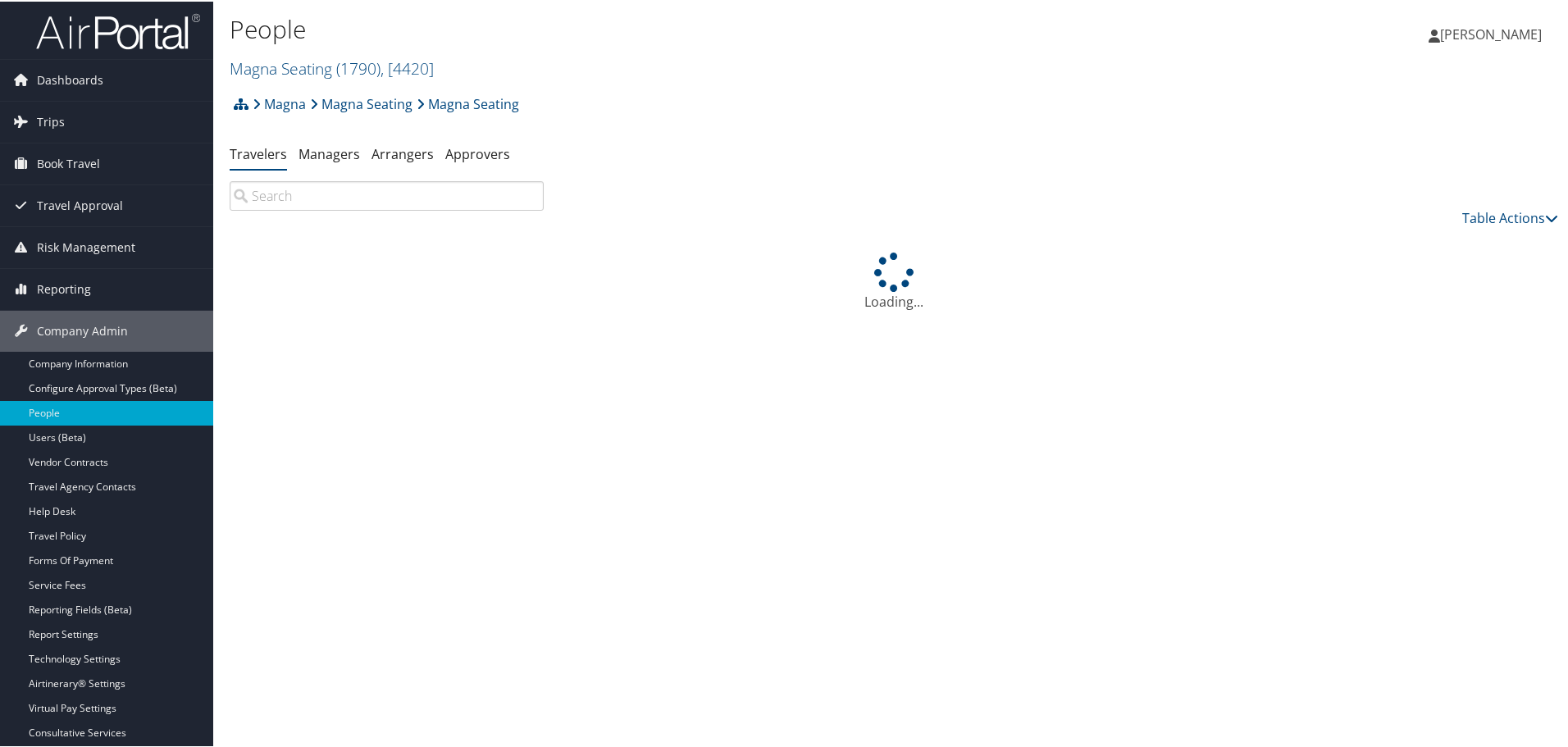
click at [273, 190] on input "search" at bounding box center [386, 194] width 314 height 30
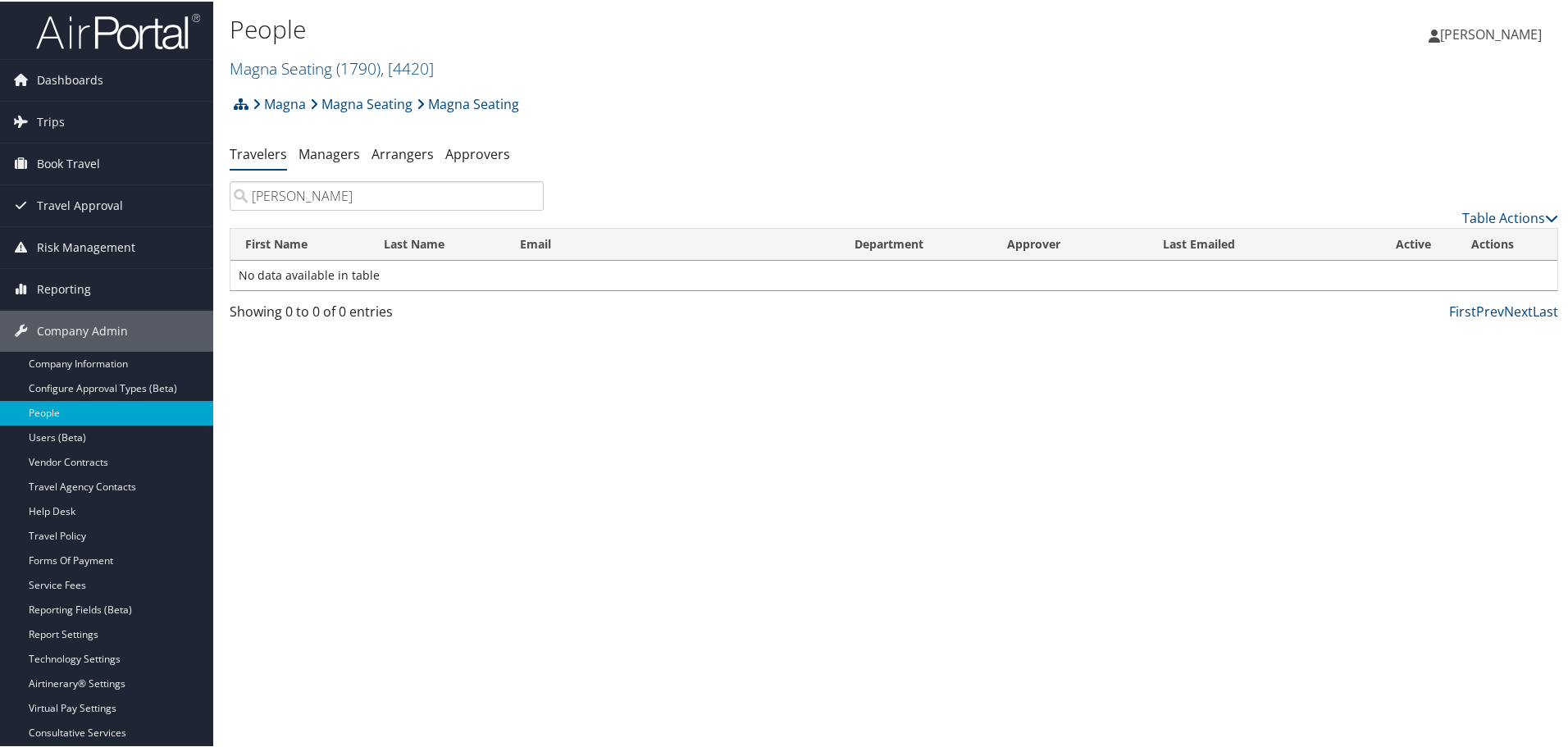
drag, startPoint x: 336, startPoint y: 198, endPoint x: -52, endPoint y: 209, distance: 388.2
click at [0, 209] on html "Menu Dashboards ► AirPortal 360™ (Manager) AirPortal 360™ (Agent) My Travel Das…" at bounding box center [787, 374] width 1575 height 747
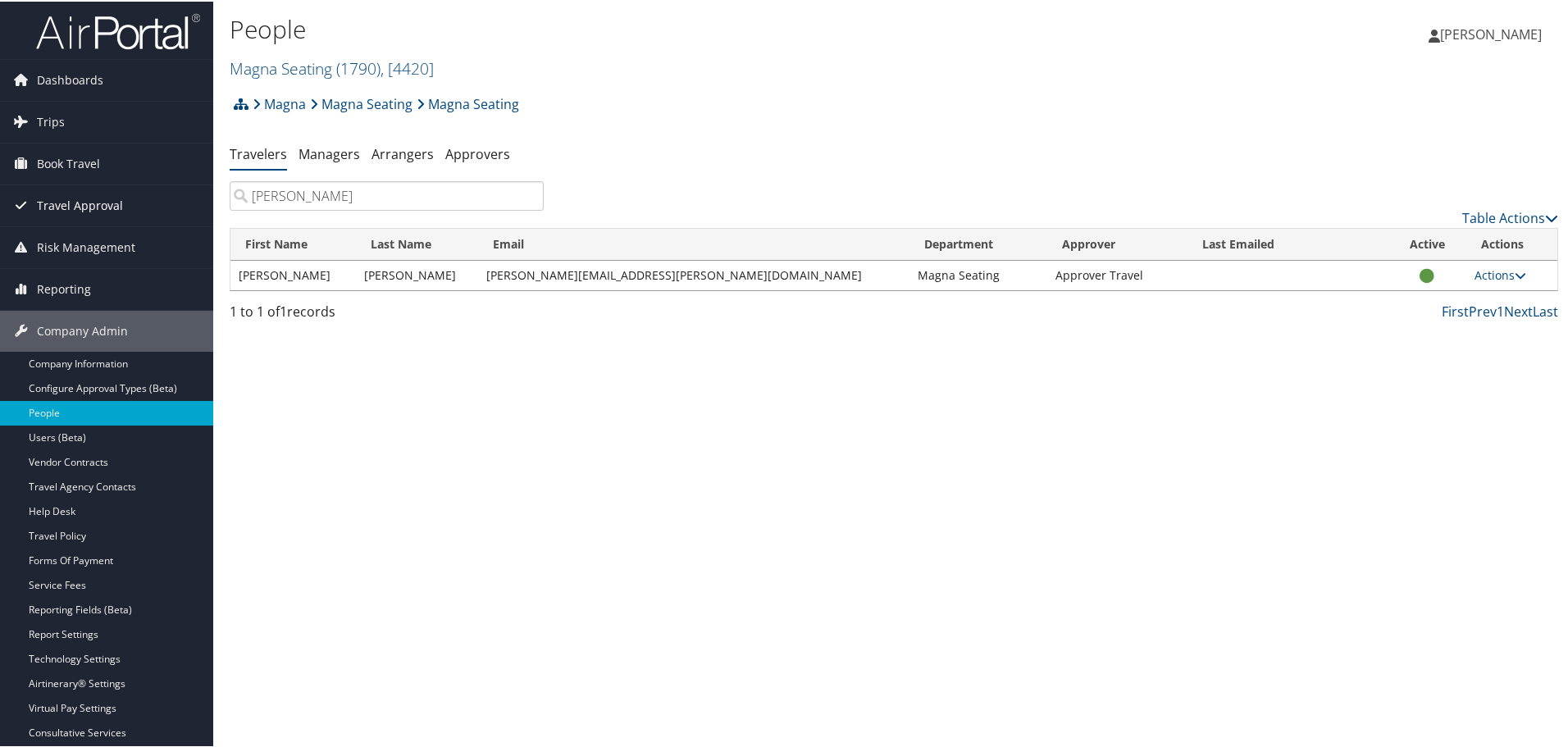
drag, startPoint x: 339, startPoint y: 199, endPoint x: 84, endPoint y: 204, distance: 255.0
click at [84, 204] on div "Dashboards AirPortal 360™ (Manager) AirPortal 360™ (Agent) My Travel Dashboard …" at bounding box center [787, 374] width 1575 height 747
type input "[PERSON_NAME]"
click at [1515, 272] on icon at bounding box center [1521, 274] width 12 height 12
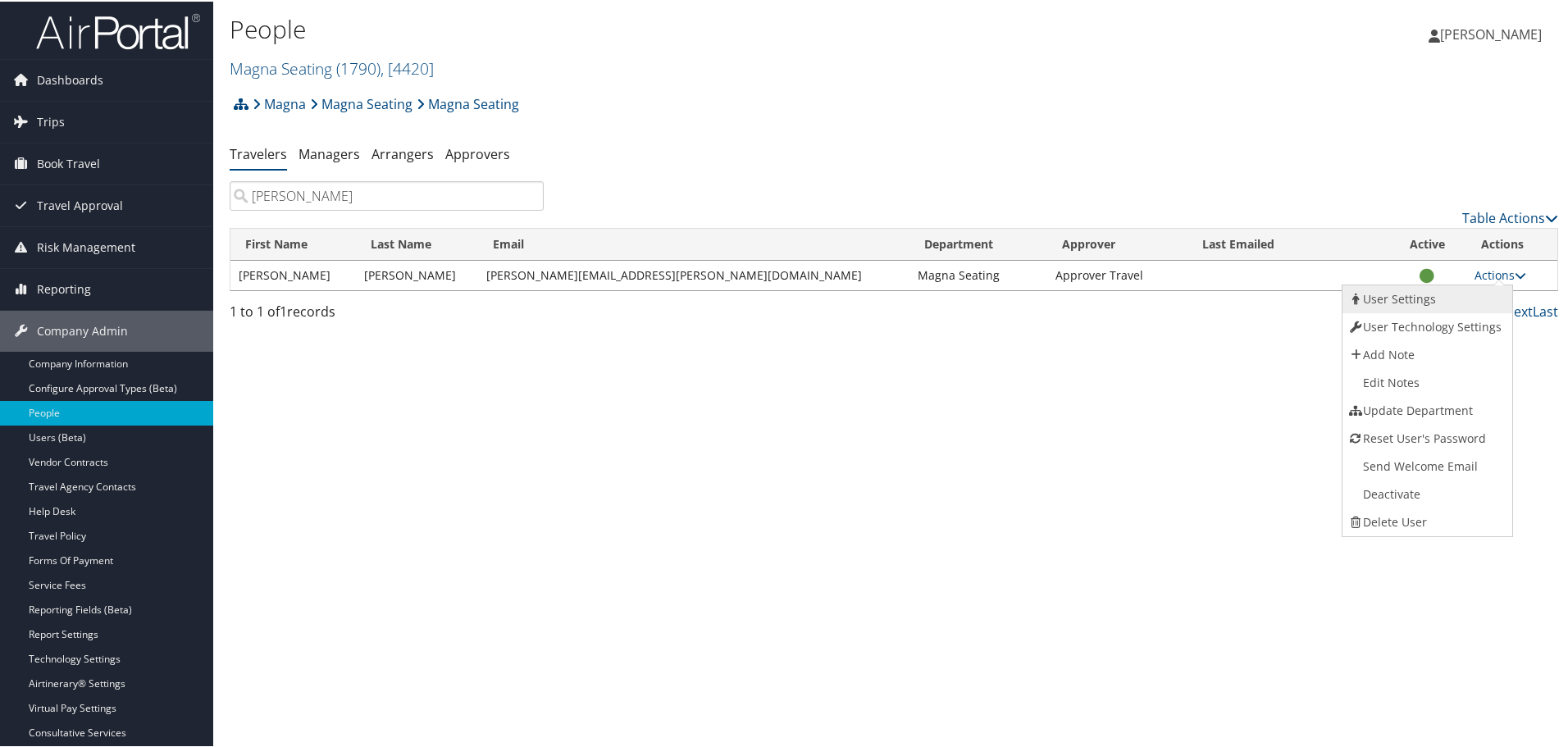
click at [1417, 299] on link "User Settings" at bounding box center [1425, 297] width 166 height 28
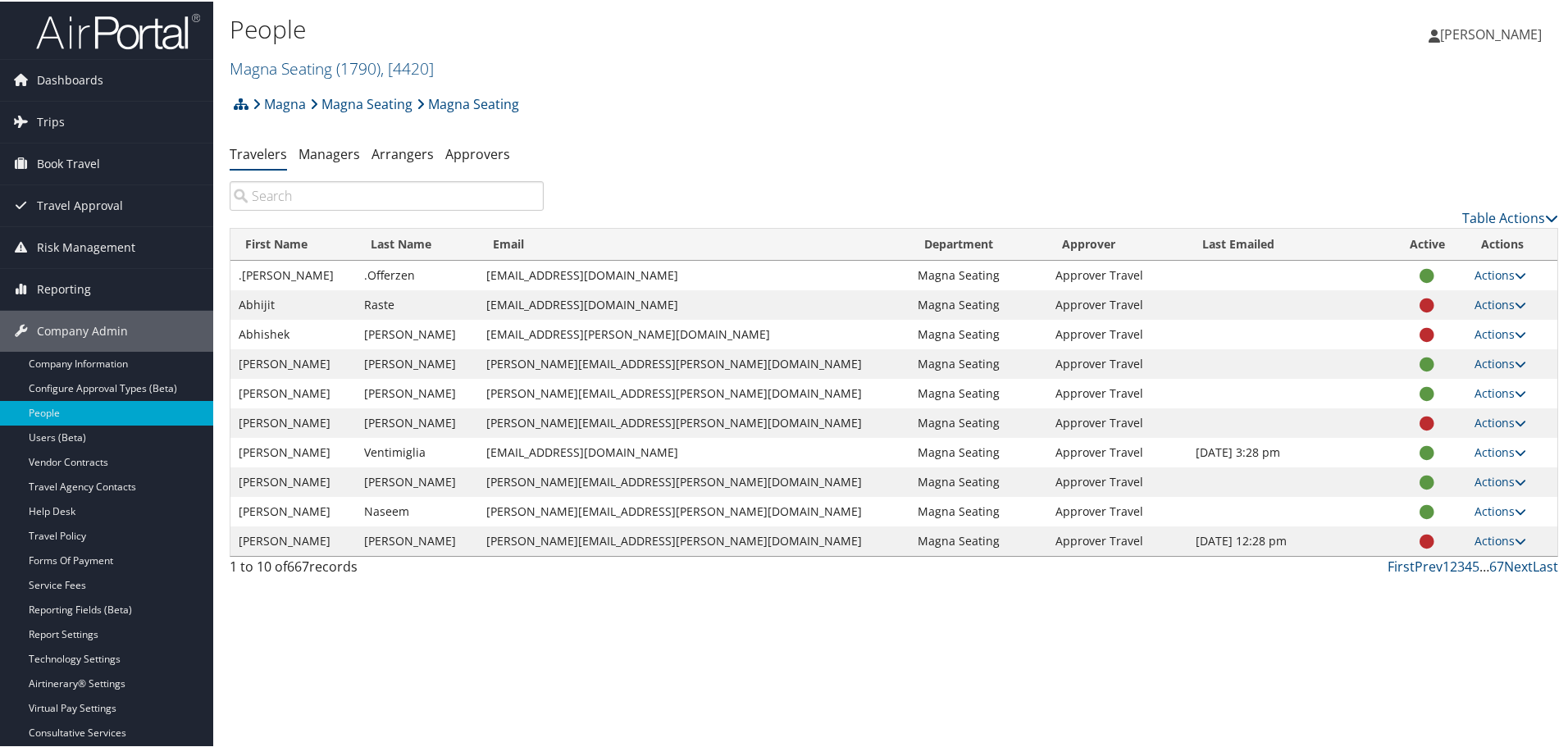
click at [296, 193] on input "search" at bounding box center [386, 194] width 314 height 30
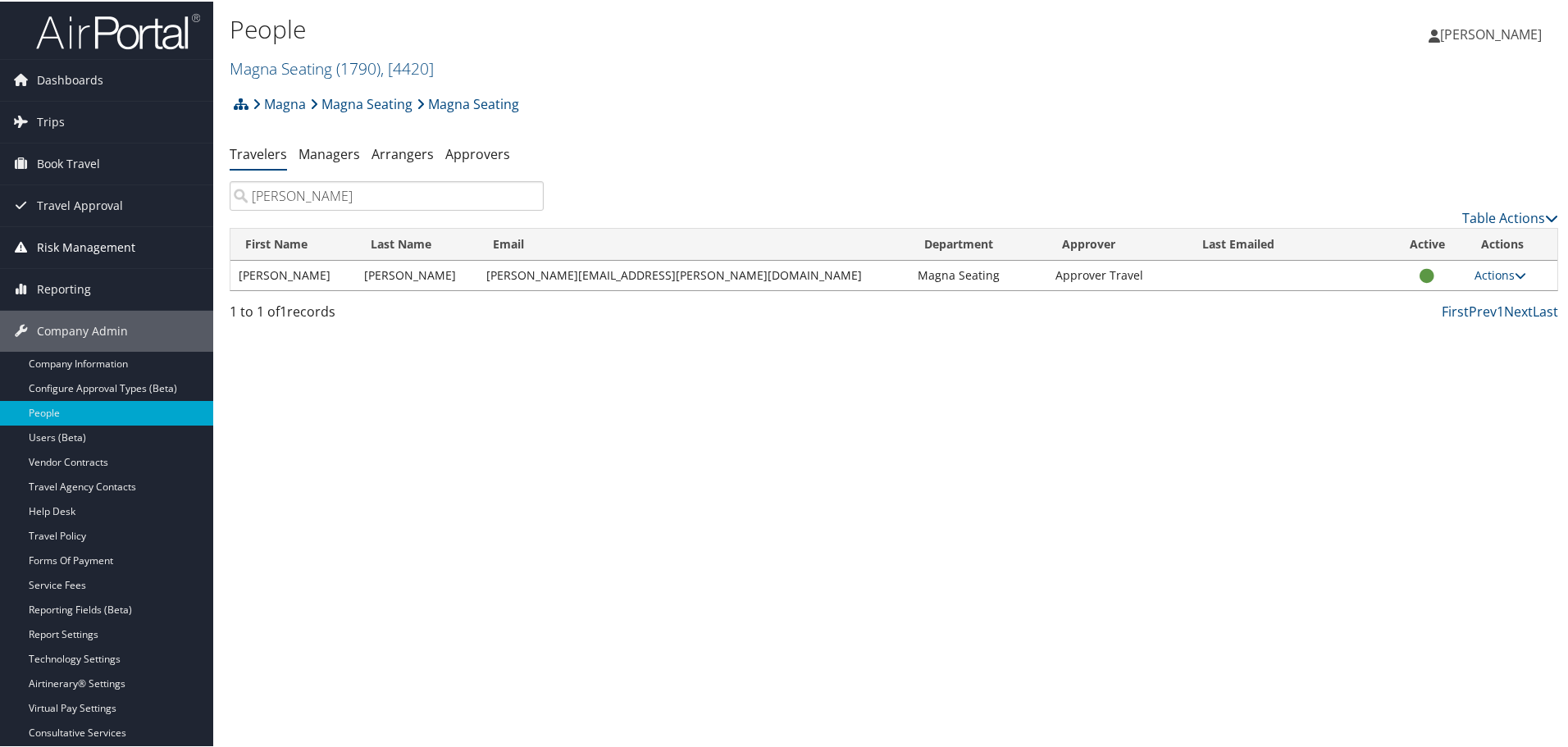
type input "barbosa"
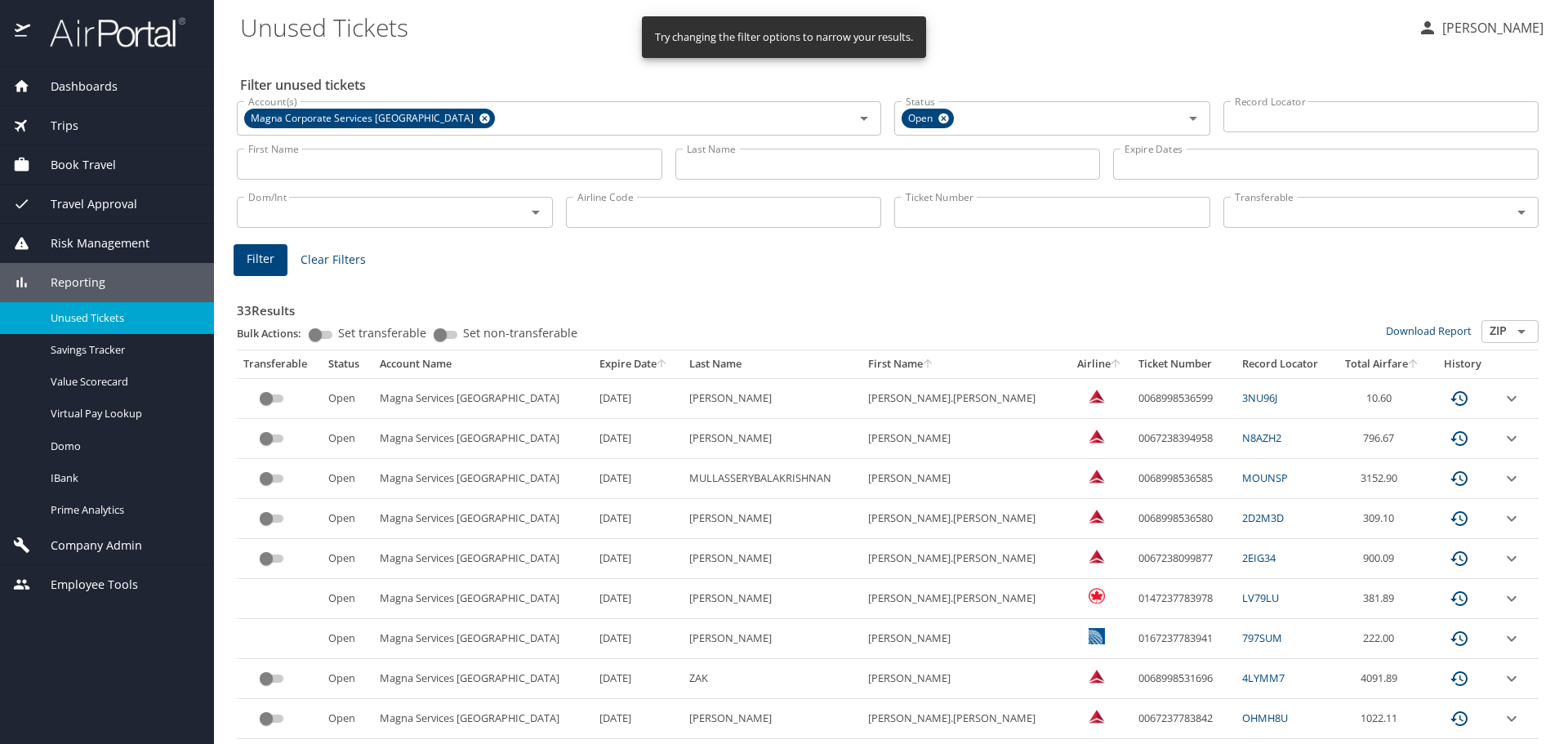
click at [756, 170] on input "Last Name" at bounding box center [887, 164] width 426 height 31
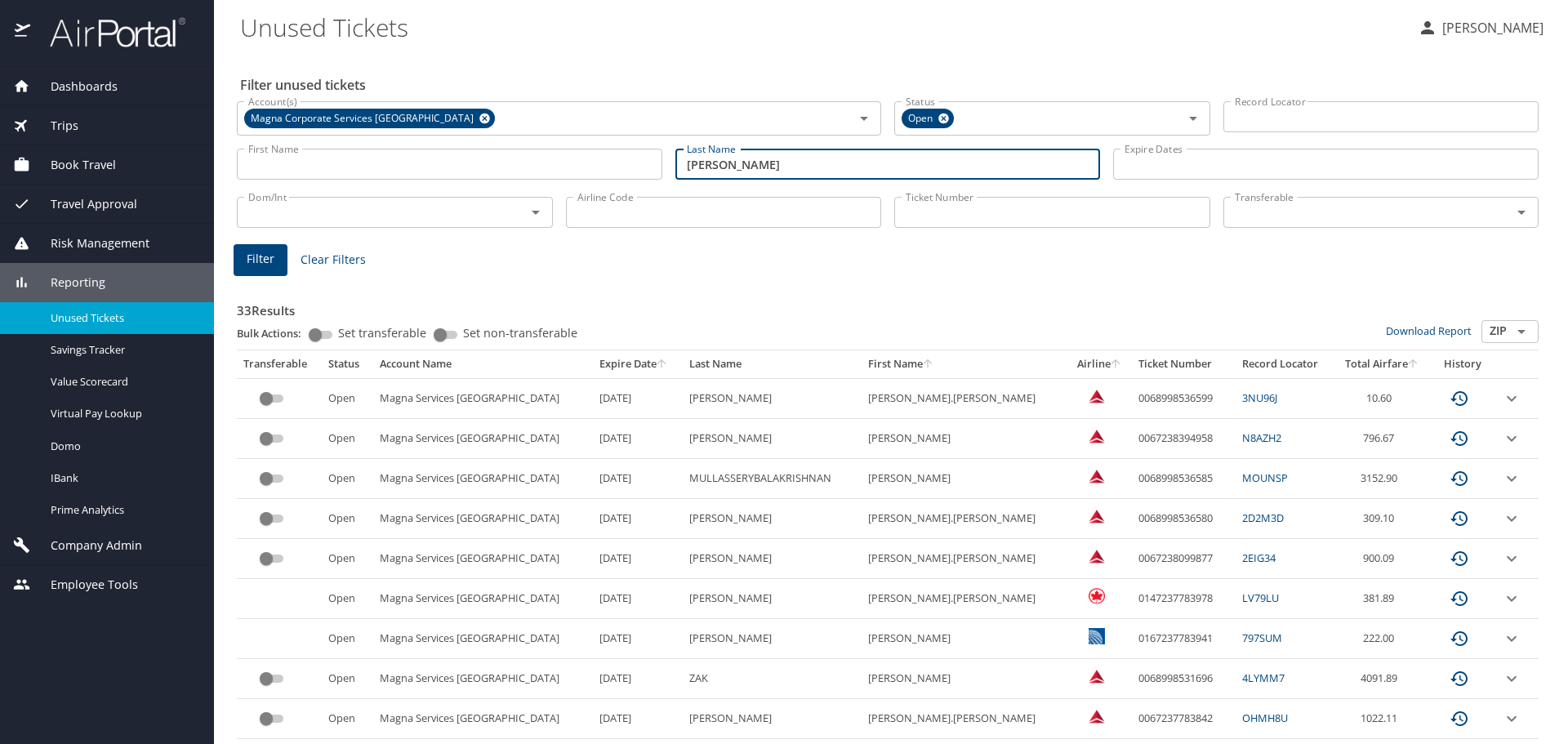
type input "landry"
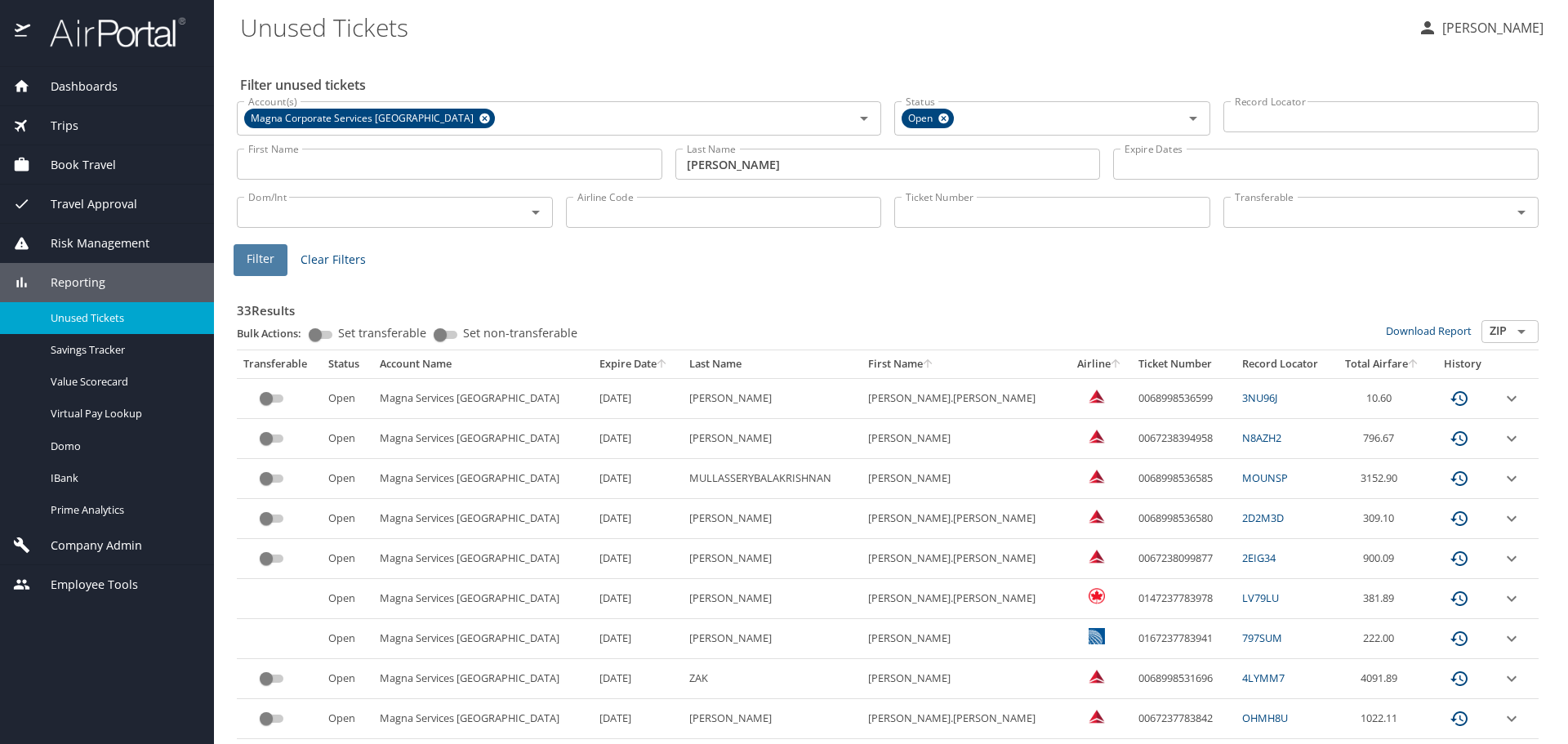
click at [254, 258] on span "Filter" at bounding box center [261, 259] width 28 height 20
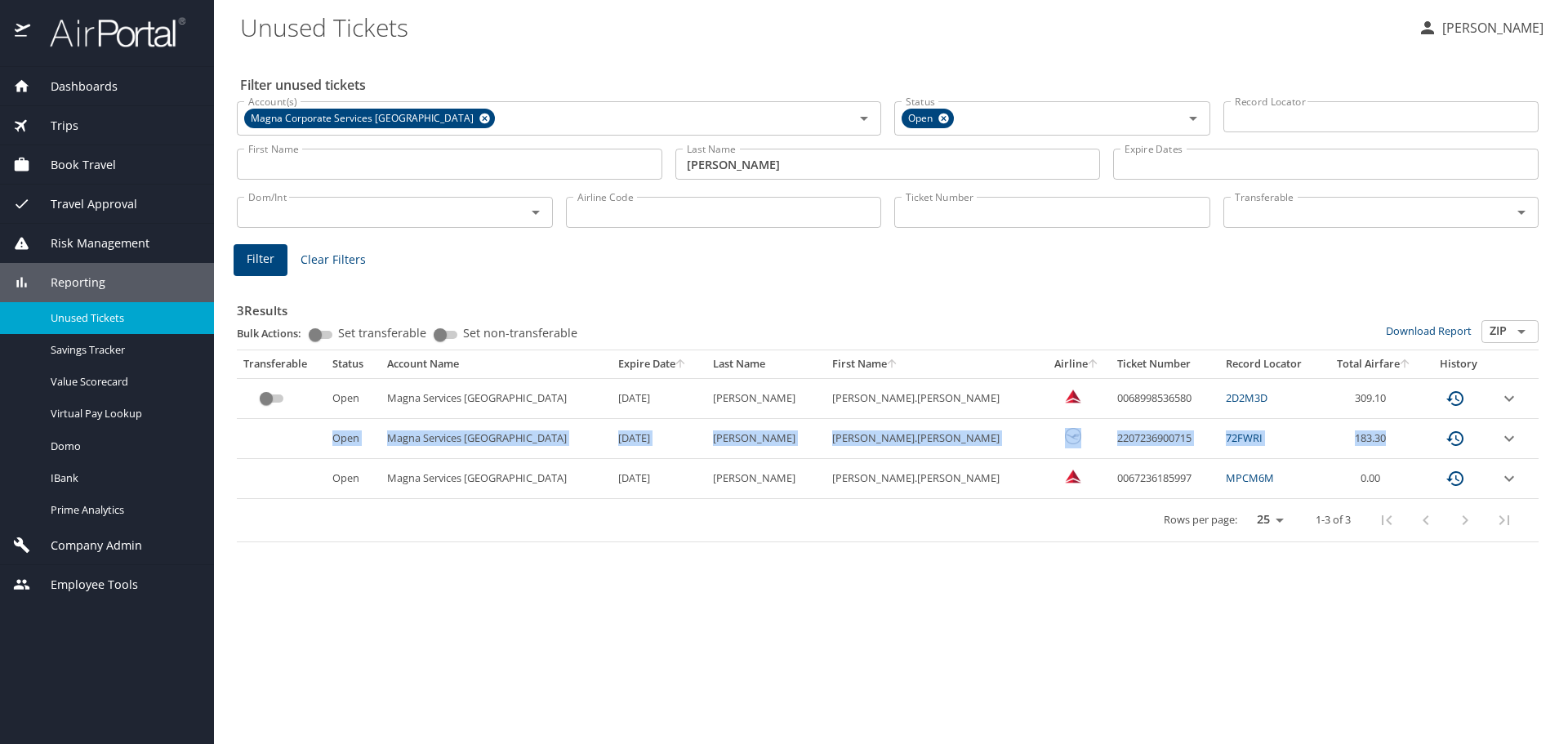
drag, startPoint x: 1478, startPoint y: 433, endPoint x: 333, endPoint y: 434, distance: 1145.0
click at [333, 434] on tr "Open Magna Services America 7/30/2026 LANDRY PHILIPPE.ALEXANDRE 2207236900715 7…" at bounding box center [887, 439] width 1302 height 40
copy tr "Open Magna Services America 7/30/2026 LANDRY PHILIPPE.ALEXANDRE 2207236900715 7…"
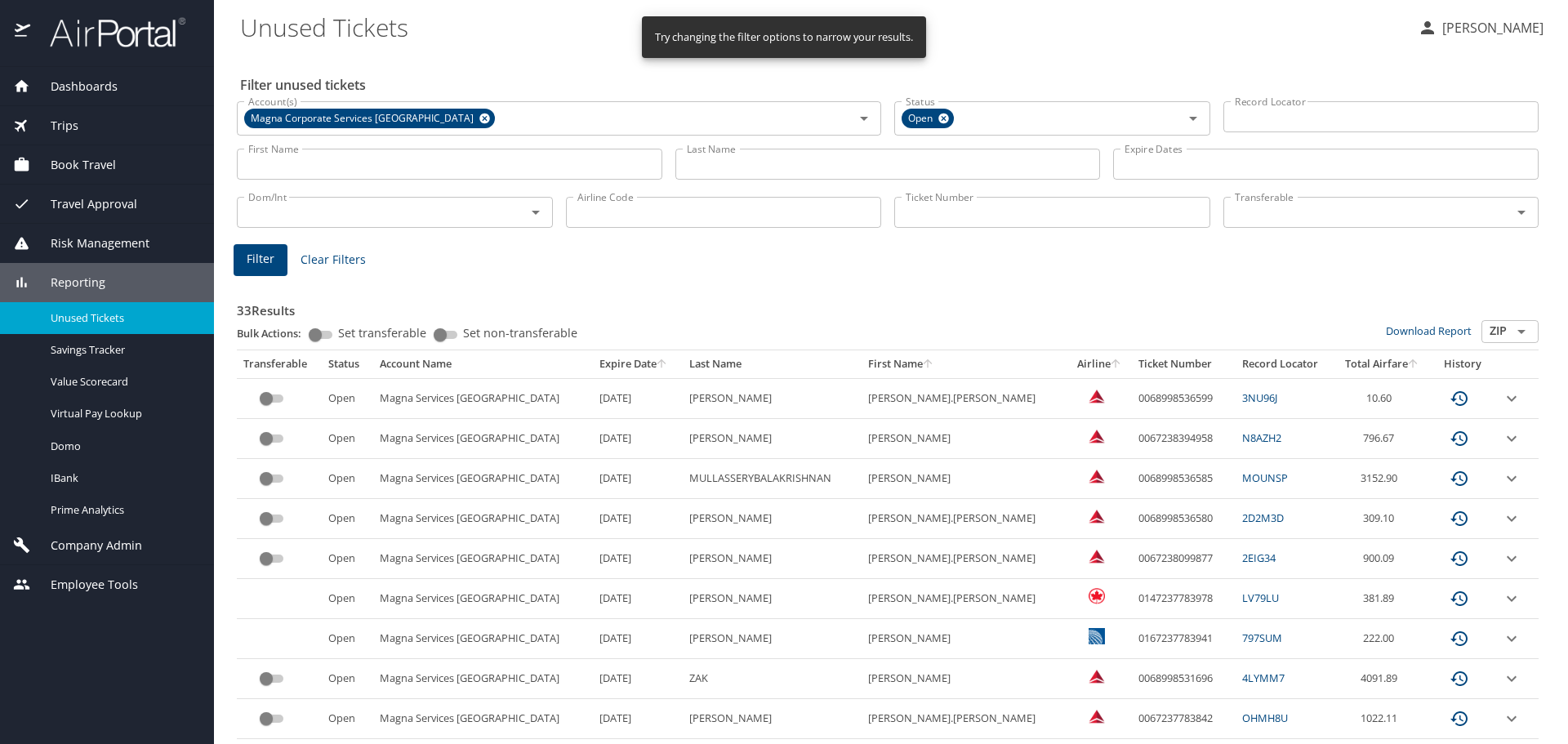
click at [709, 160] on input "Last Name" at bounding box center [887, 164] width 426 height 31
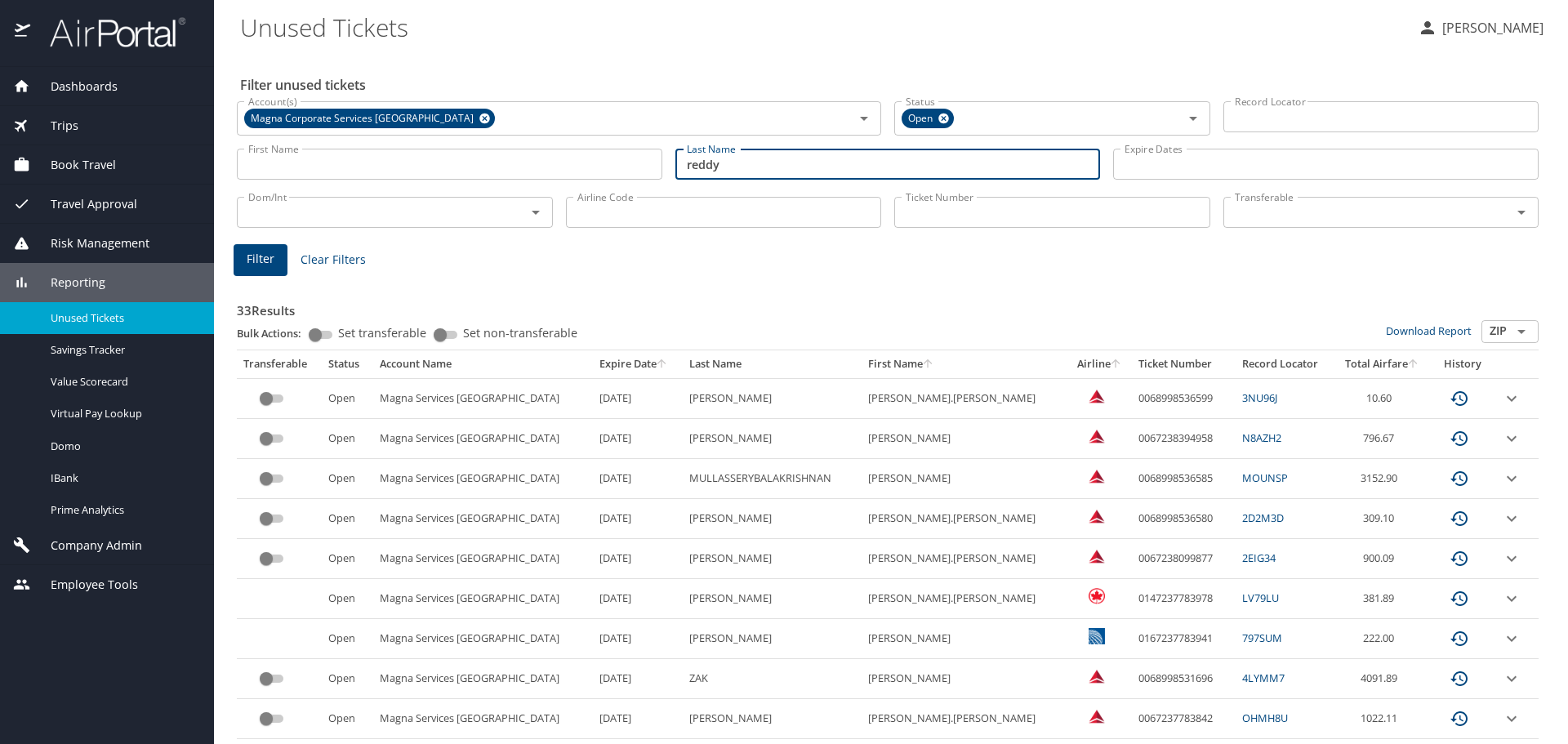
type input "reddy"
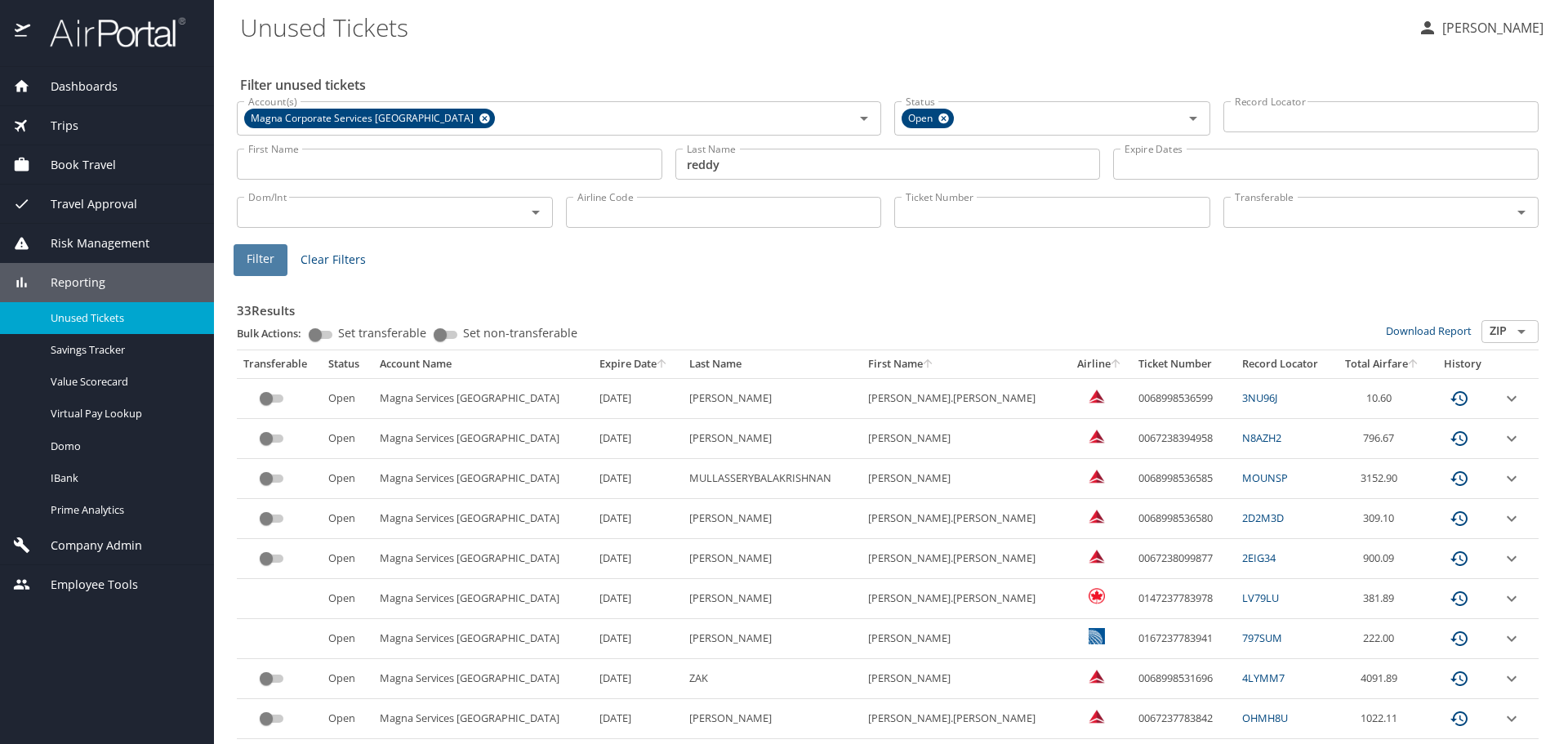
click at [245, 253] on button "Filter" at bounding box center [261, 260] width 54 height 32
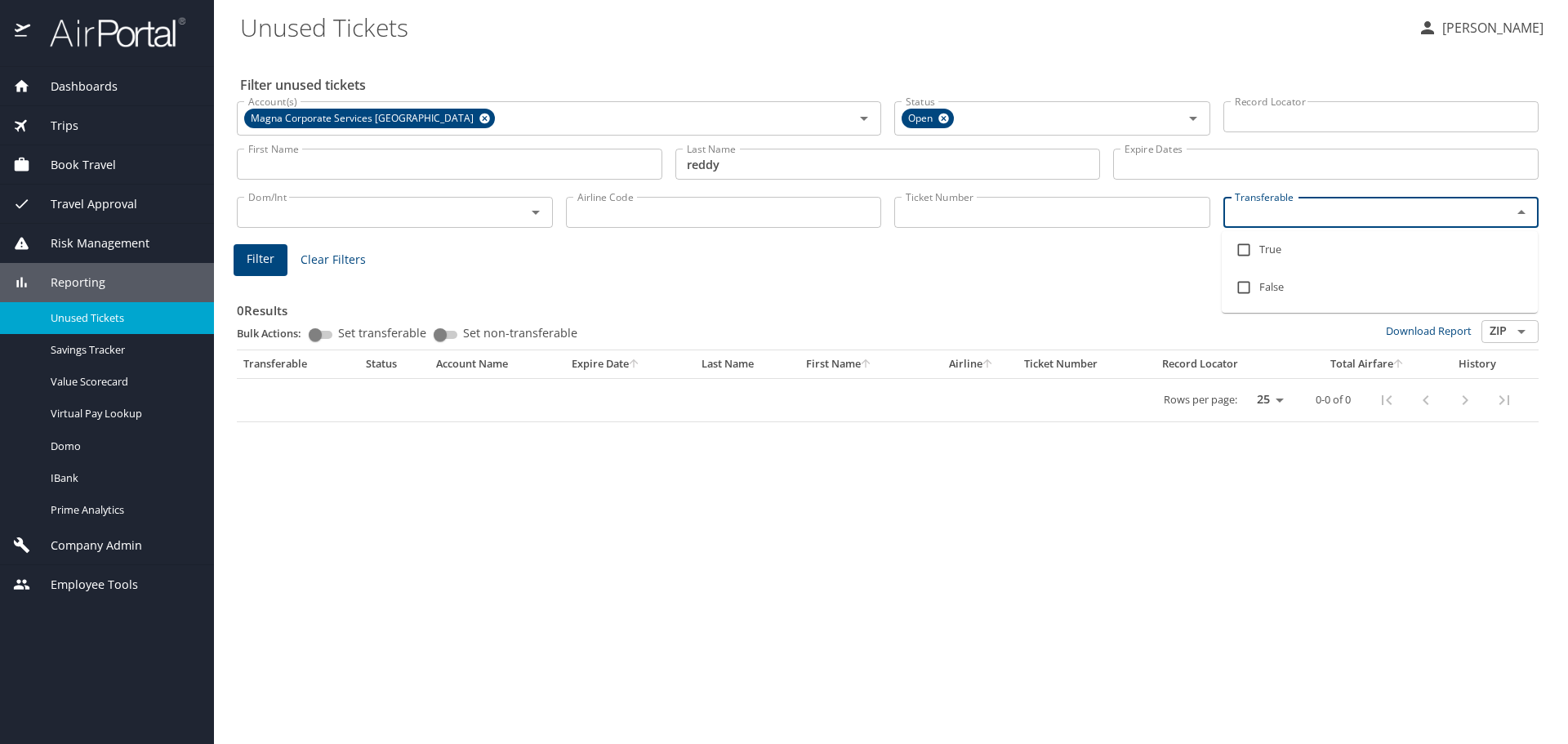
click at [1249, 214] on input "Transferable" at bounding box center [1357, 212] width 258 height 21
click at [1247, 247] on input "checkbox" at bounding box center [1244, 250] width 31 height 31
checkbox input "true"
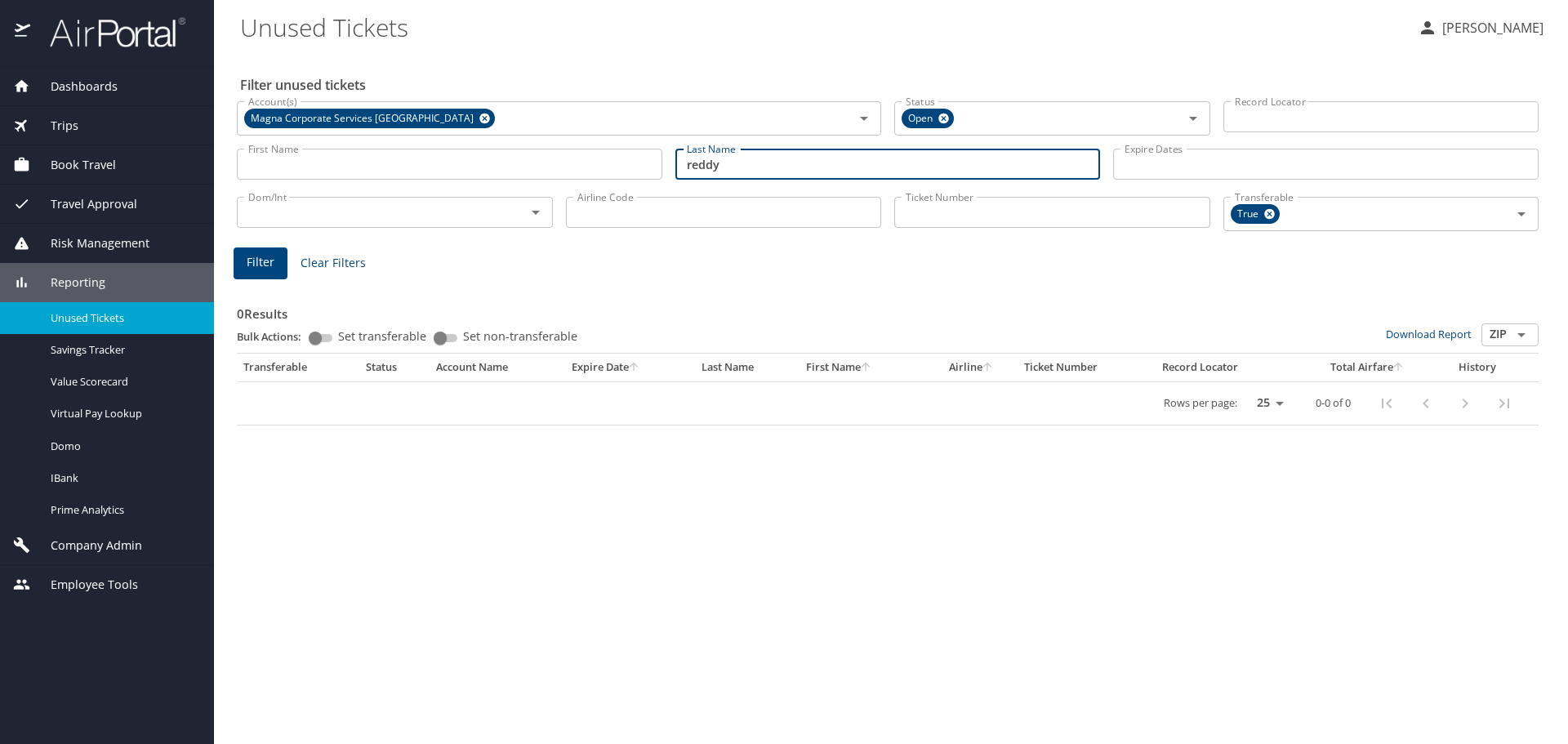
drag, startPoint x: 746, startPoint y: 176, endPoint x: 280, endPoint y: 186, distance: 466.1
click at [317, 181] on div "First Name First Name Last Name reddy Last Name Expire Dates Expire Dates" at bounding box center [888, 164] width 1315 height 58
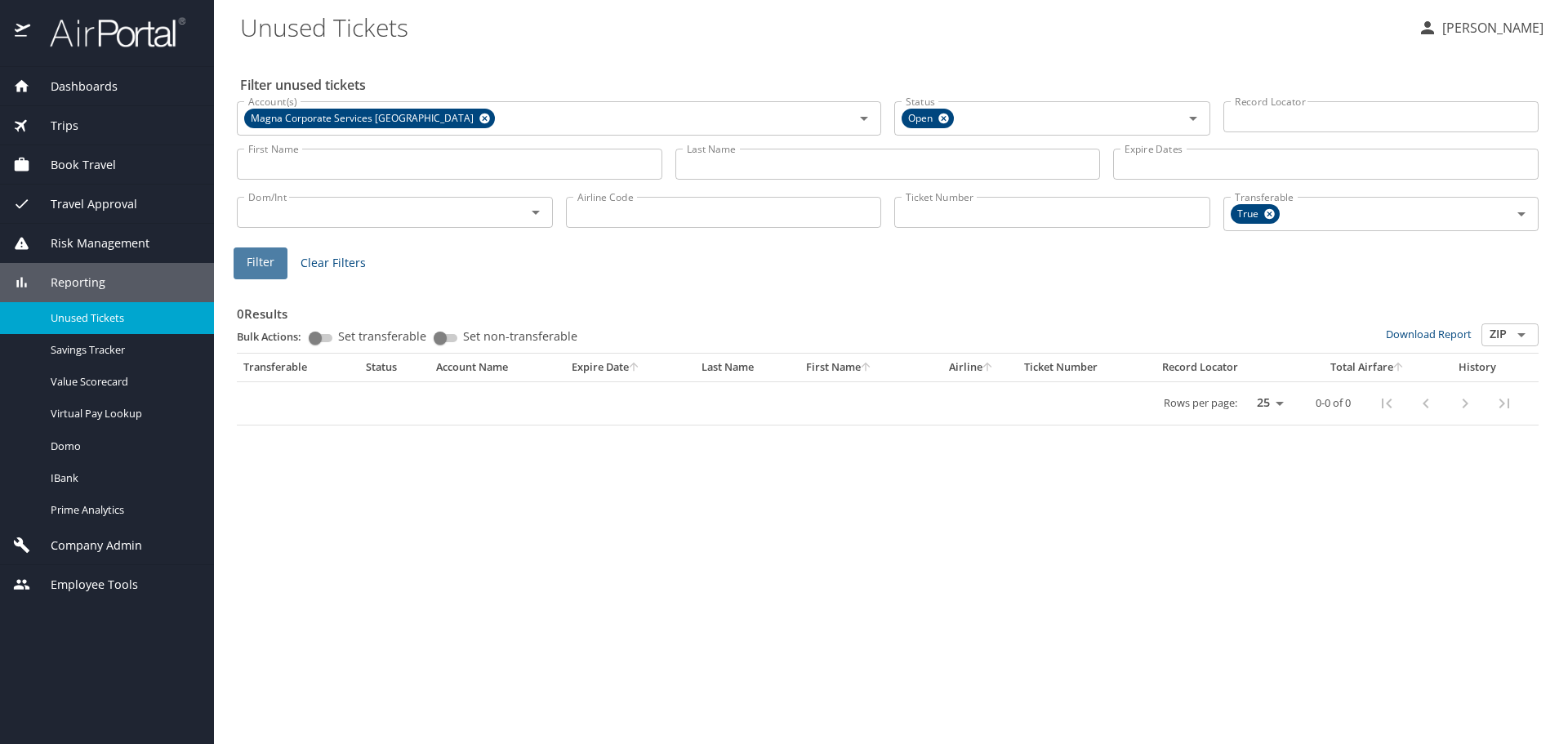
click at [258, 262] on span "Filter" at bounding box center [261, 261] width 28 height 20
